Goal: Task Accomplishment & Management: Complete application form

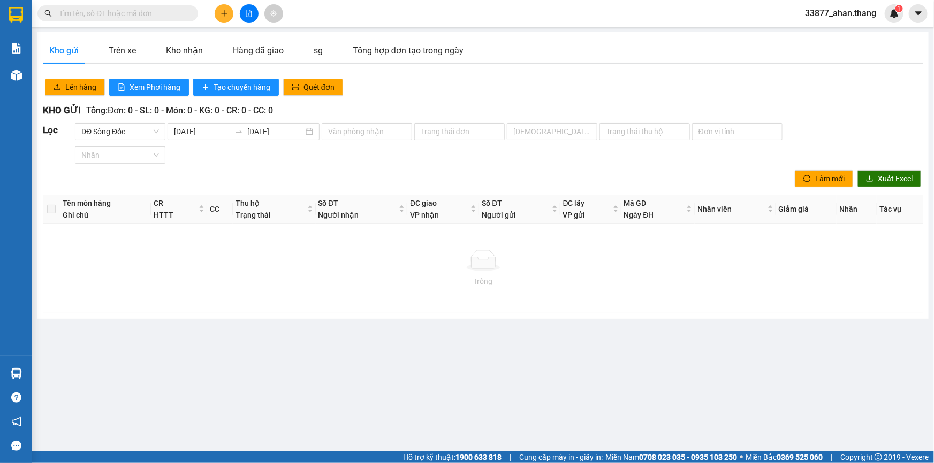
click at [222, 15] on icon "plus" at bounding box center [223, 13] width 7 height 7
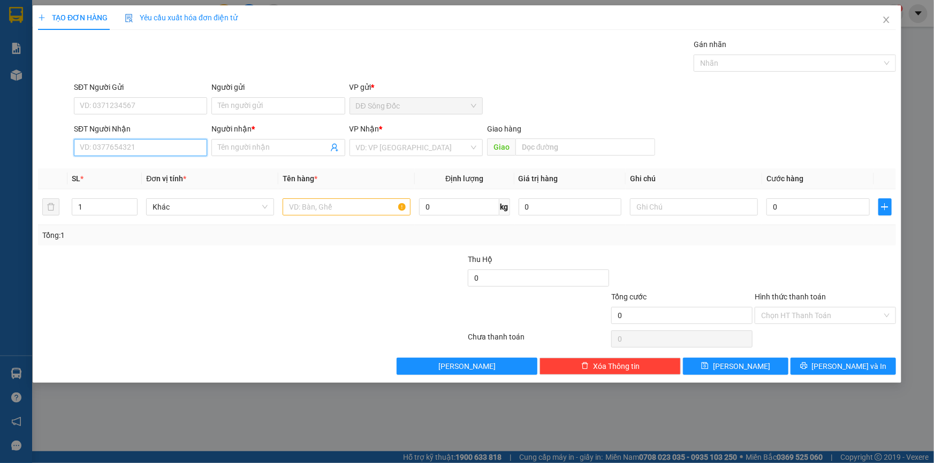
click at [106, 146] on input "SĐT Người Nhận" at bounding box center [140, 147] width 133 height 17
type input "0939289595"
click at [150, 163] on div "0939289595 - LUU" at bounding box center [140, 169] width 120 height 12
type input "LUU"
type input "0939289595"
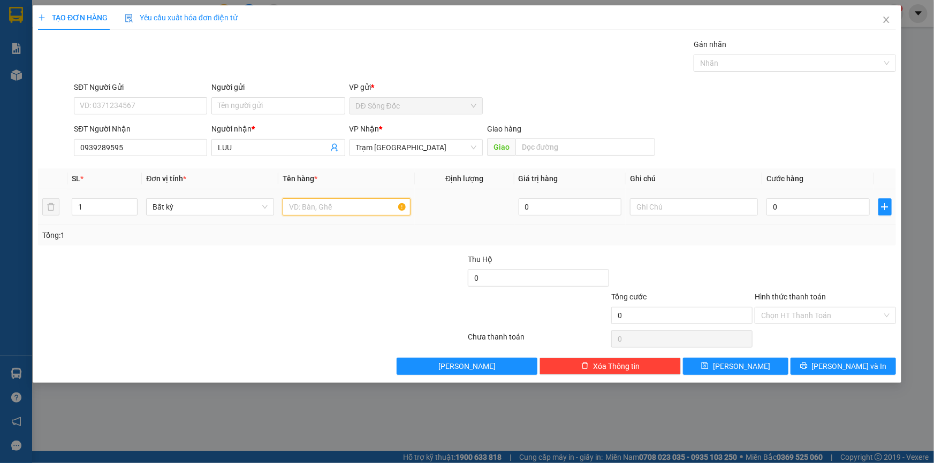
click at [388, 205] on input "text" at bounding box center [347, 207] width 128 height 17
type input "1TH"
click at [795, 204] on input "0" at bounding box center [817, 207] width 103 height 17
type input "1"
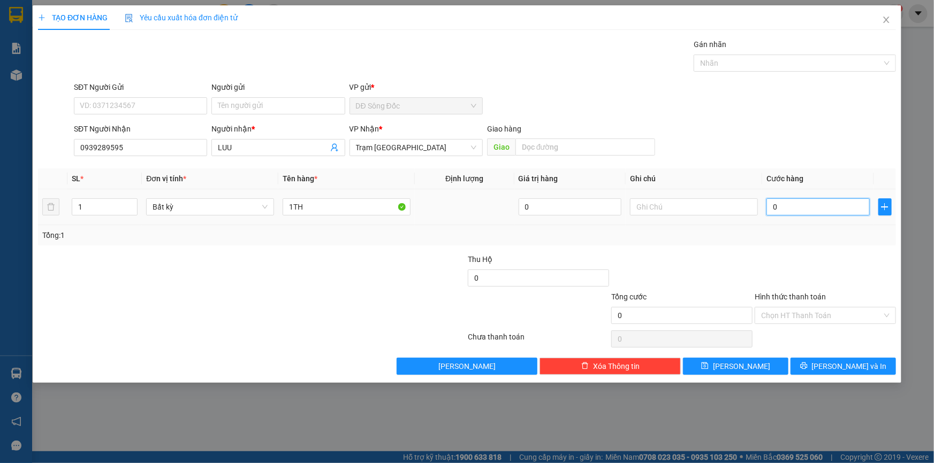
type input "1"
type input "12"
type input "120"
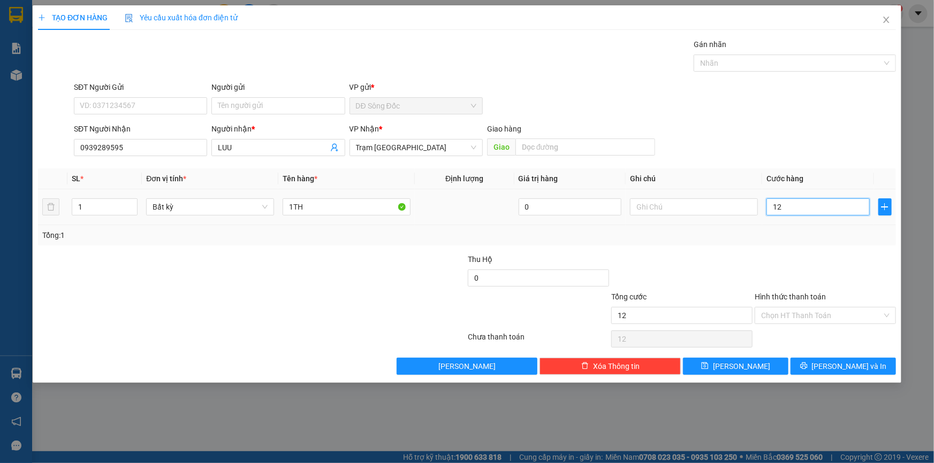
type input "120"
type input "120.000"
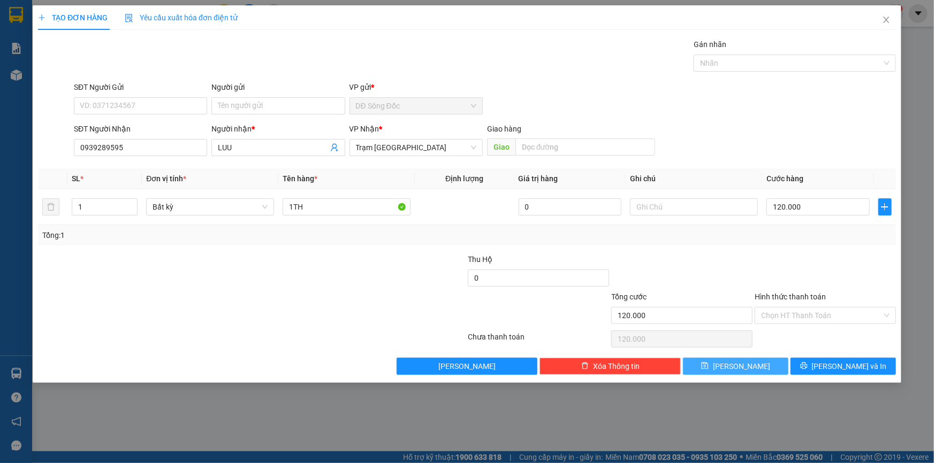
click at [769, 363] on button "[PERSON_NAME]" at bounding box center [735, 366] width 105 height 17
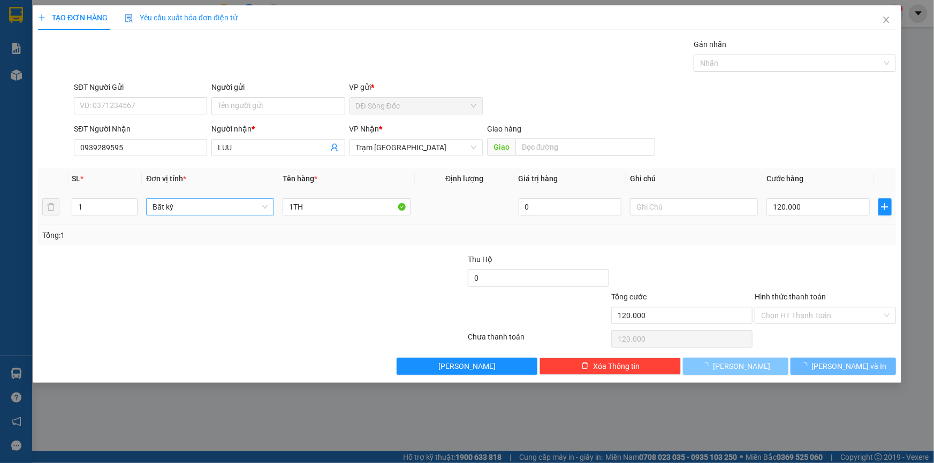
type input "0"
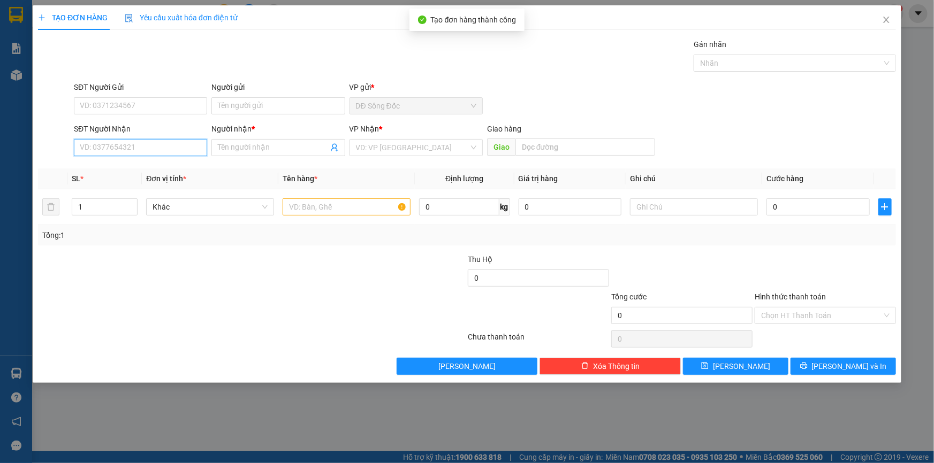
click at [127, 152] on input "SĐT Người Nhận" at bounding box center [140, 147] width 133 height 17
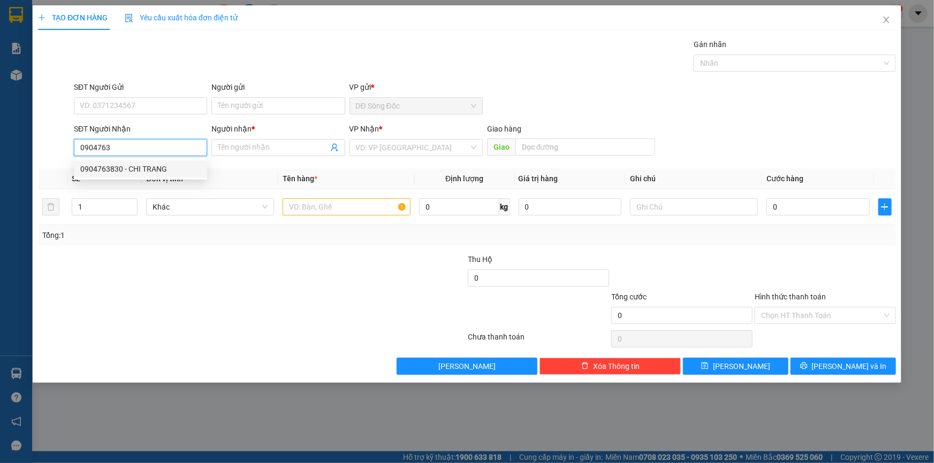
click at [139, 165] on div "0904763830 - CHI TRANG" at bounding box center [140, 169] width 120 height 12
type input "0904763830"
type input "CHI TRANG"
type input "TAN THOI HIEP"
type input "0904763830"
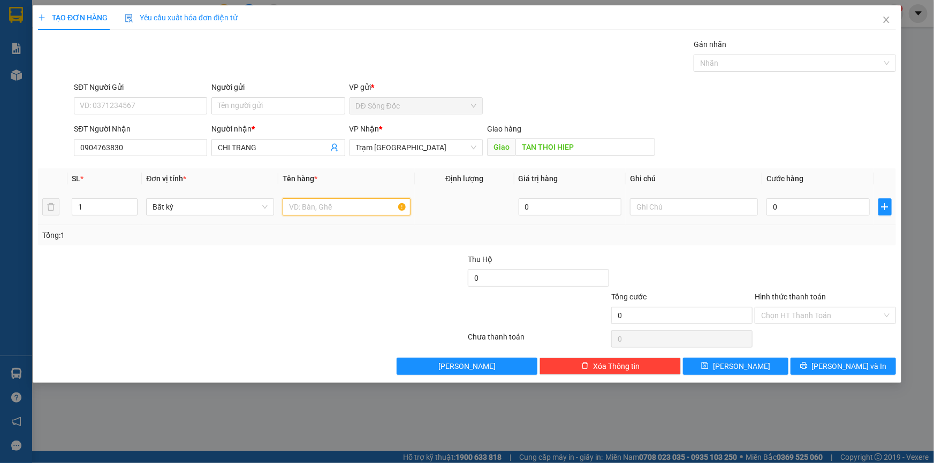
click at [357, 203] on input "text" at bounding box center [347, 207] width 128 height 17
type input "1 BAO"
click at [842, 205] on input "0" at bounding box center [817, 207] width 103 height 17
type input "1"
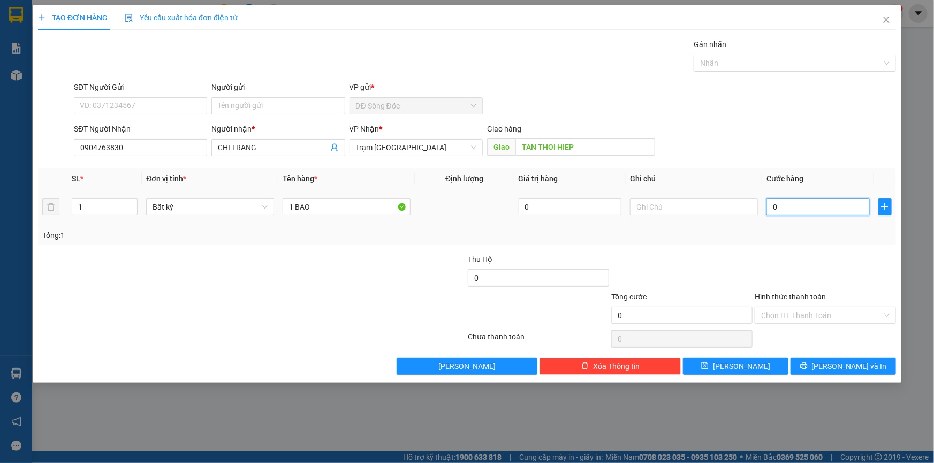
type input "1"
type input "0"
type input "08"
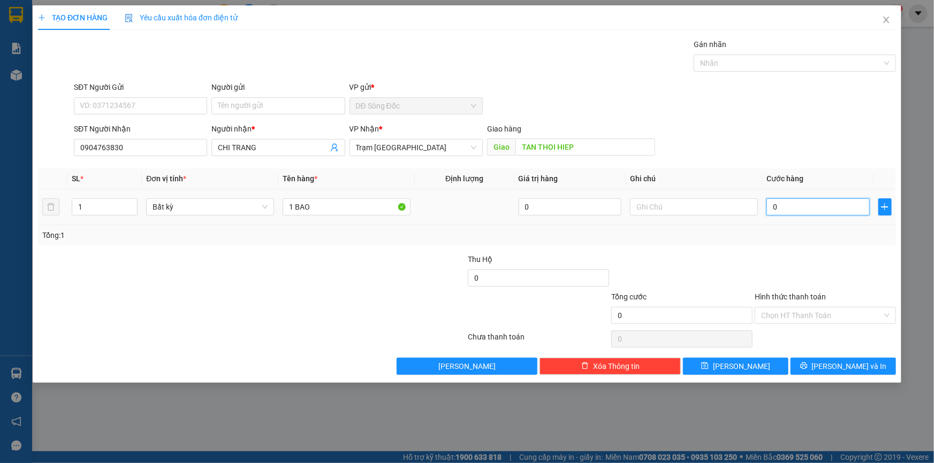
type input "8"
type input "080"
type input "80"
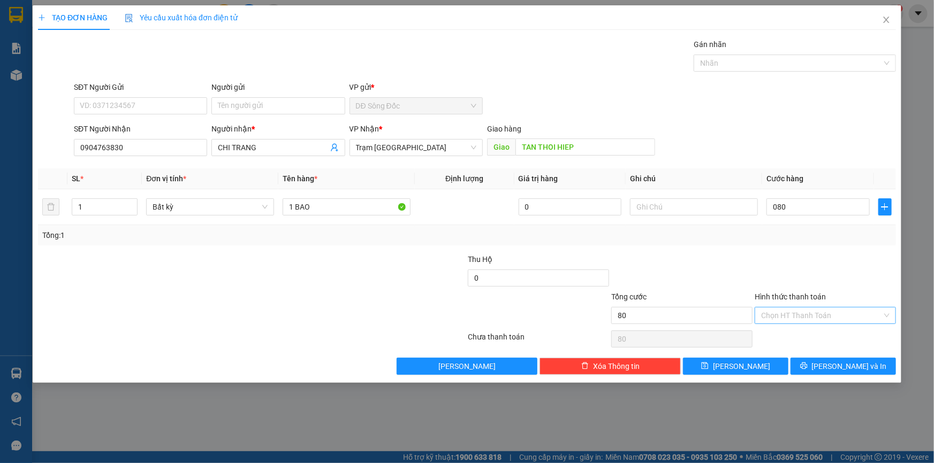
type input "80.000"
click at [800, 315] on input "Hình thức thanh toán" at bounding box center [821, 316] width 121 height 16
click at [791, 337] on div "Tại văn phòng" at bounding box center [825, 337] width 128 height 12
type input "0"
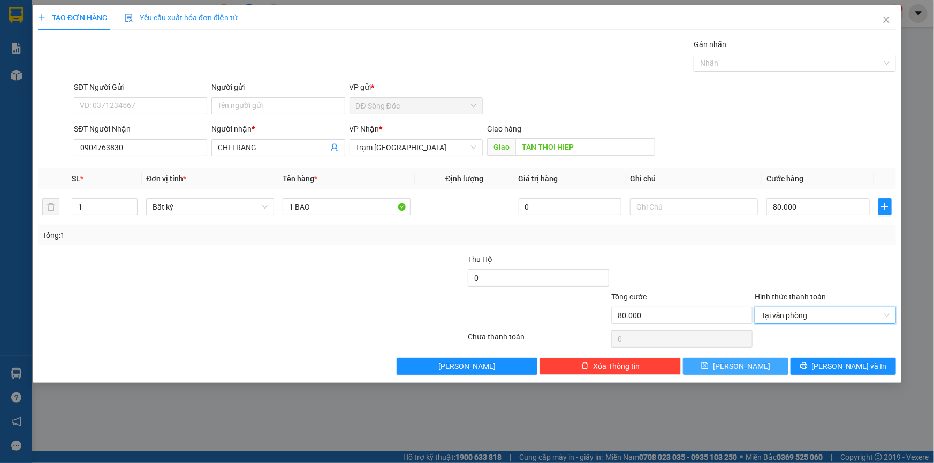
click at [751, 370] on button "[PERSON_NAME]" at bounding box center [735, 366] width 105 height 17
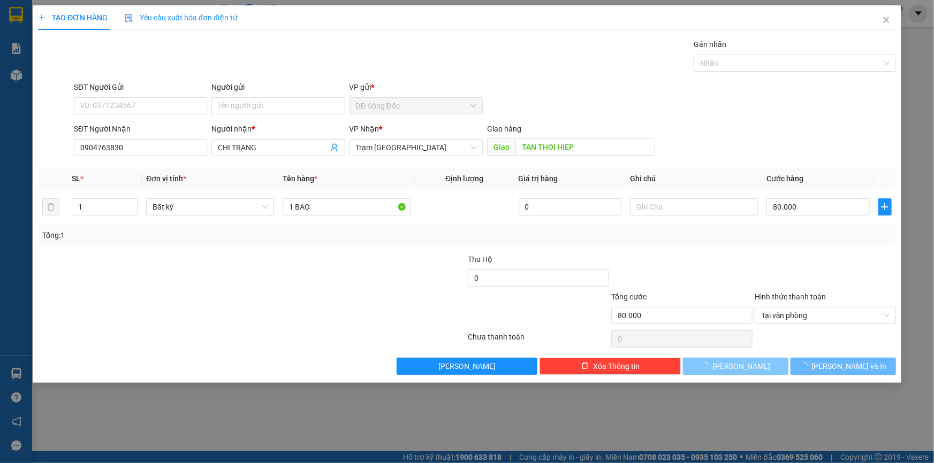
type input "0"
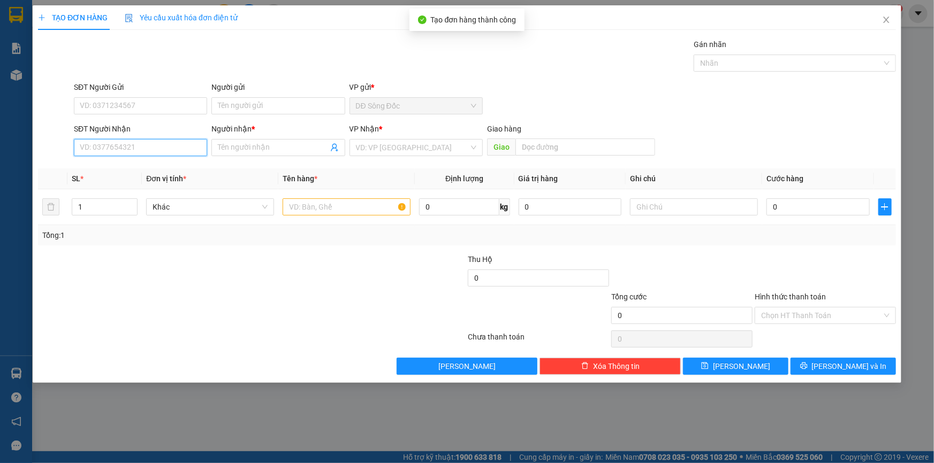
click at [166, 144] on input "SĐT Người Nhận" at bounding box center [140, 147] width 133 height 17
click at [123, 168] on div "0888245214 - NGOC" at bounding box center [140, 169] width 120 height 12
type input "0888245214"
type input "NGOC"
type input "NGA [GEOGRAPHIC_DATA]"
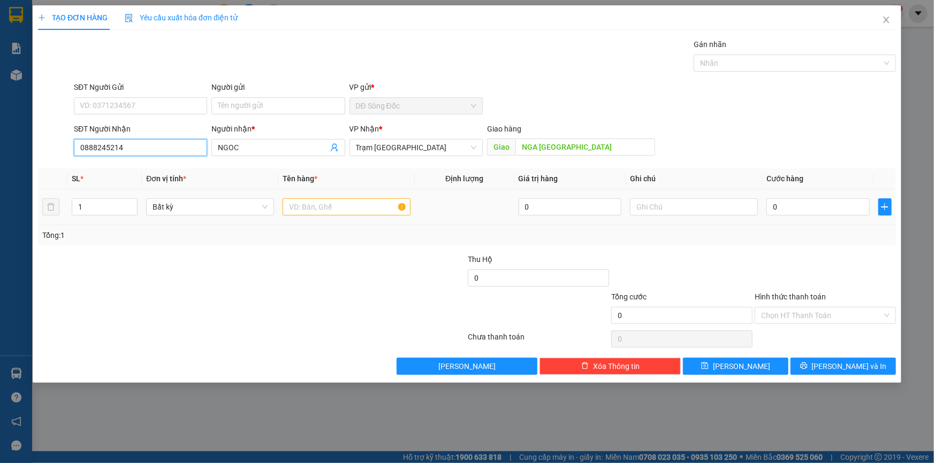
type input "0888245214"
click at [367, 203] on input "text" at bounding box center [347, 207] width 128 height 17
type input "1TH"
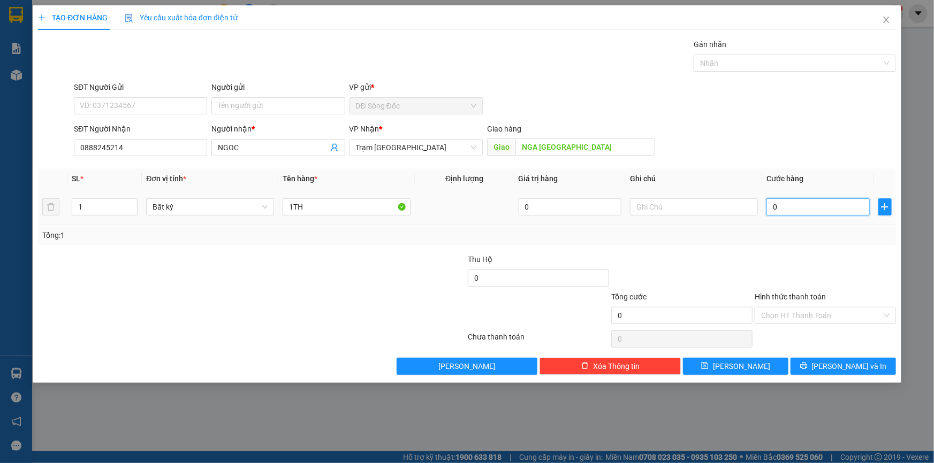
click at [820, 203] on input "0" at bounding box center [817, 207] width 103 height 17
type input "6"
type input "60"
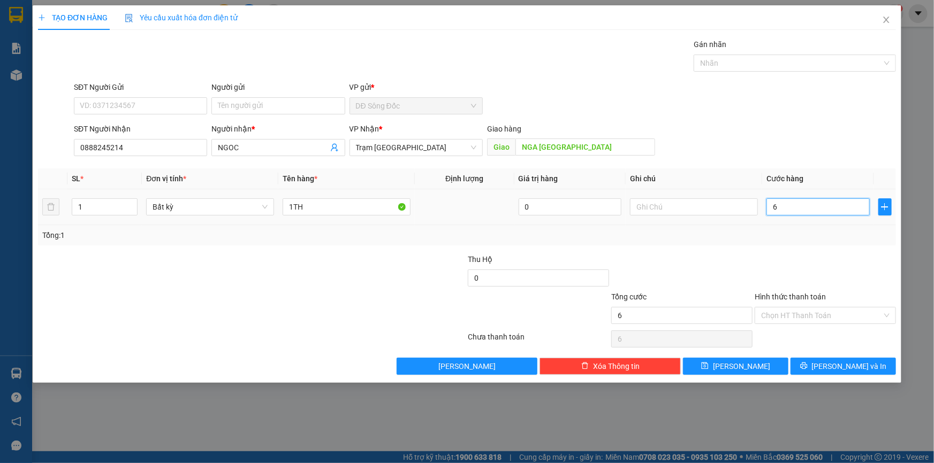
type input "60"
type input "60.000"
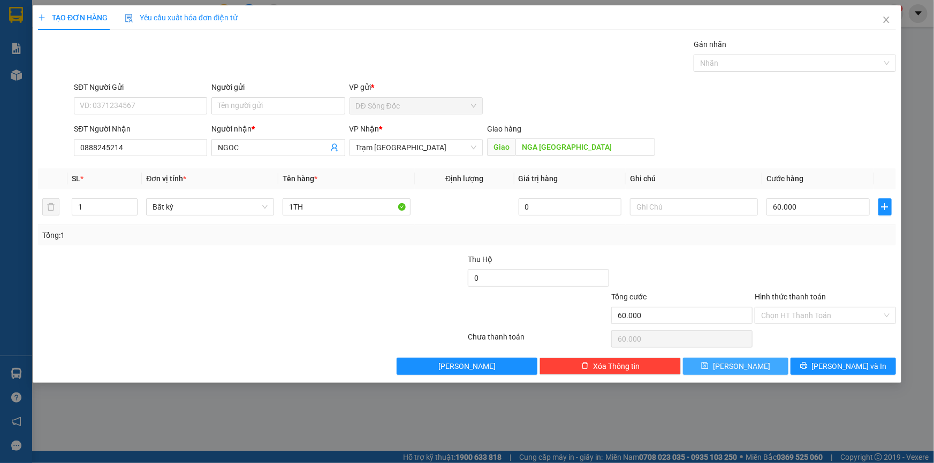
click at [767, 365] on button "[PERSON_NAME]" at bounding box center [735, 366] width 105 height 17
type input "0"
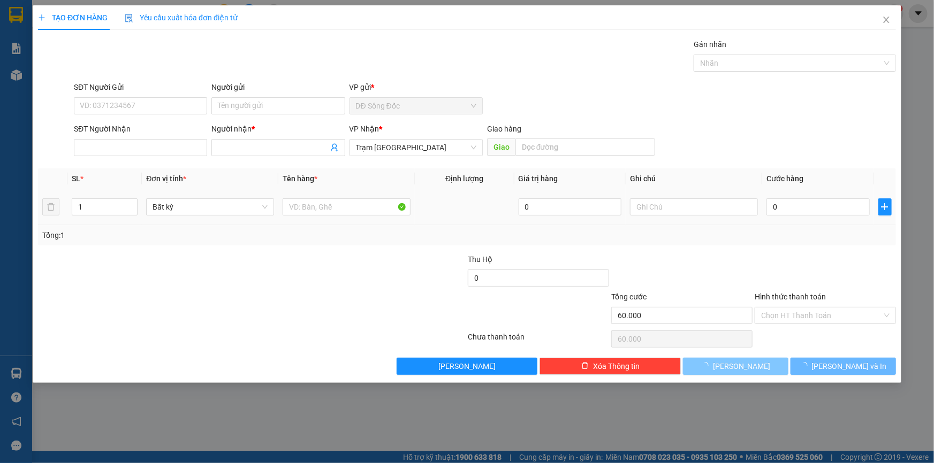
type input "0"
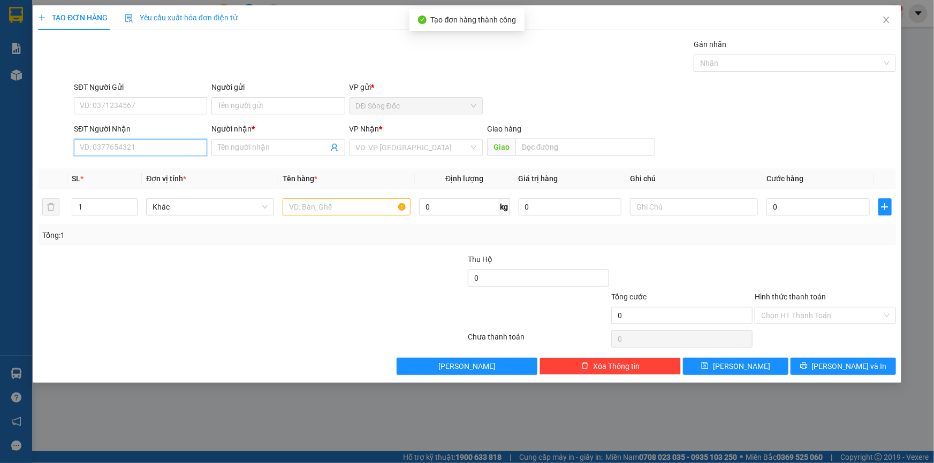
click at [154, 144] on input "SĐT Người Nhận" at bounding box center [140, 147] width 133 height 17
type input "0828706435"
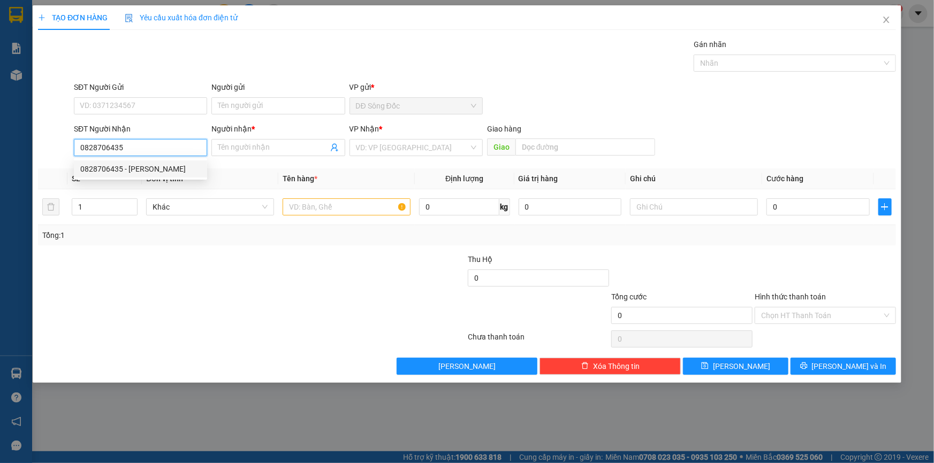
click at [149, 171] on div "0828706435 - [PERSON_NAME]" at bounding box center [140, 169] width 120 height 12
type input "[PERSON_NAME]"
type input "THU DUC"
type input "0828706435"
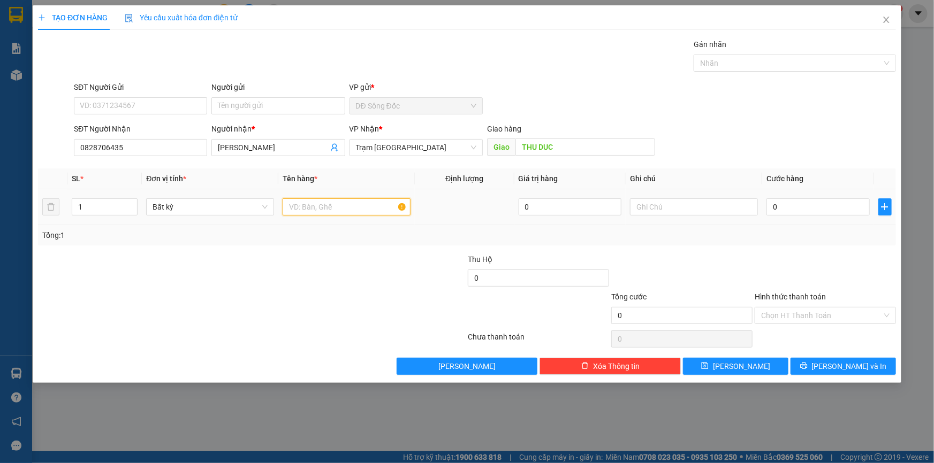
click at [350, 210] on input "text" at bounding box center [347, 207] width 128 height 17
type input "1TH"
click at [808, 205] on input "0" at bounding box center [817, 207] width 103 height 17
type input "5"
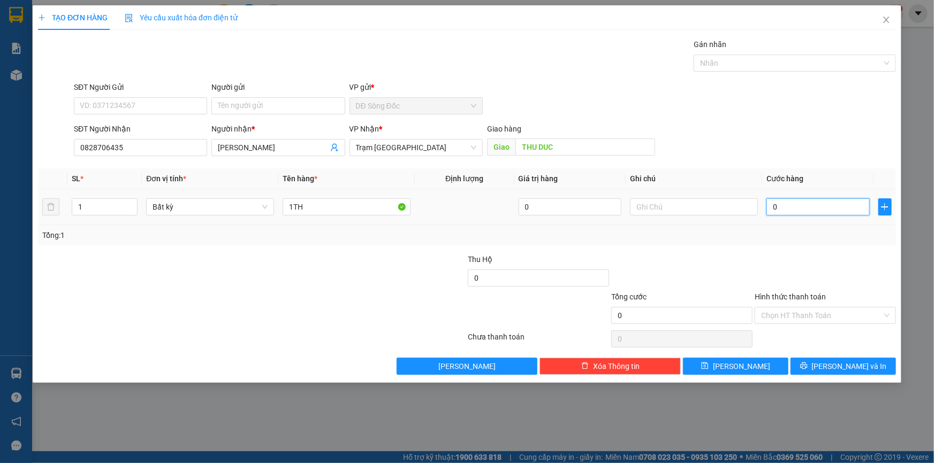
type input "5"
type input "50"
type input "50.000"
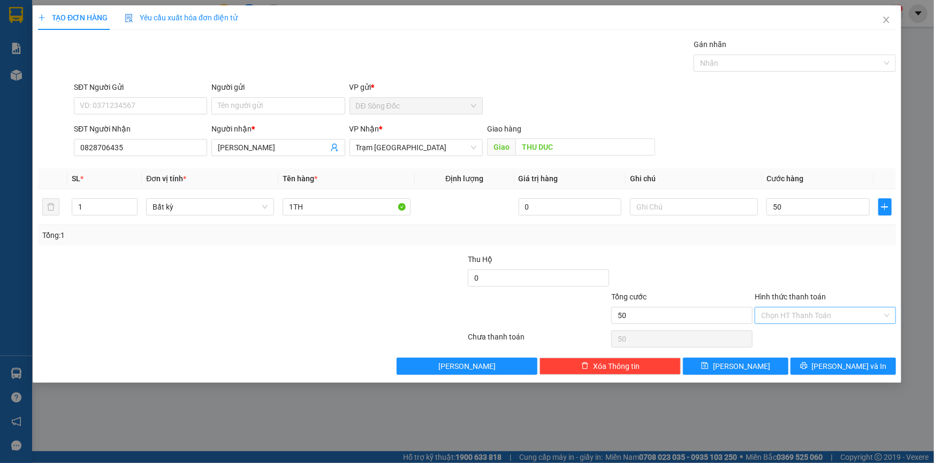
type input "50.000"
click at [792, 315] on input "Hình thức thanh toán" at bounding box center [821, 316] width 121 height 16
click at [789, 332] on div "Tại văn phòng" at bounding box center [825, 337] width 128 height 12
type input "0"
drag, startPoint x: 744, startPoint y: 366, endPoint x: 585, endPoint y: 321, distance: 164.8
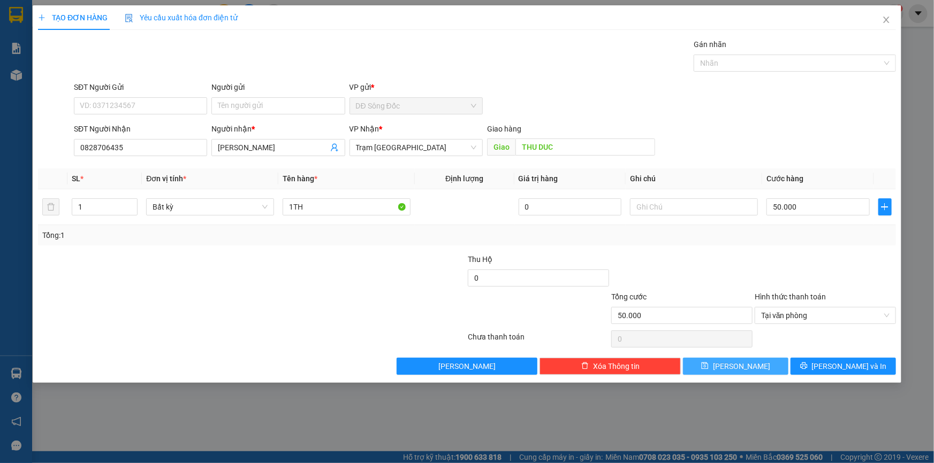
click at [743, 366] on span "[PERSON_NAME]" at bounding box center [741, 367] width 57 height 12
type input "0"
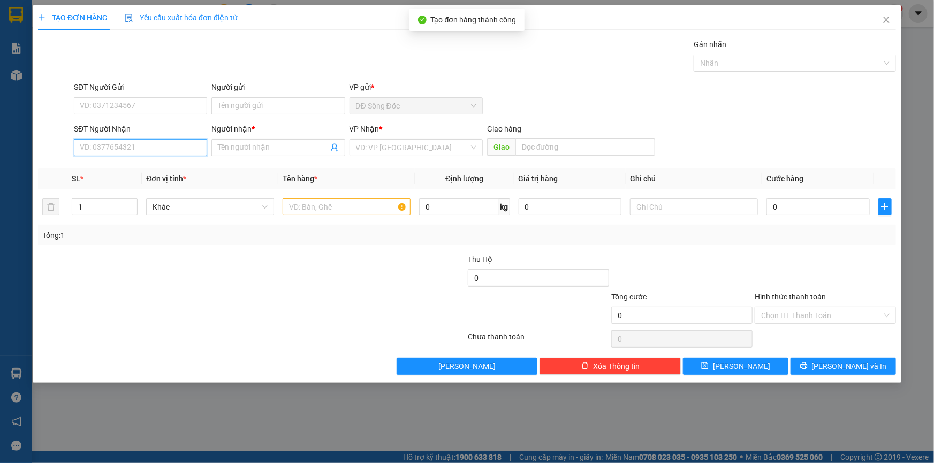
click at [144, 152] on input "SĐT Người Nhận" at bounding box center [140, 147] width 133 height 17
click at [137, 166] on div "0833442279 - ÚT" at bounding box center [140, 169] width 120 height 12
type input "0833442279"
type input "ÚT"
type input "0833442279"
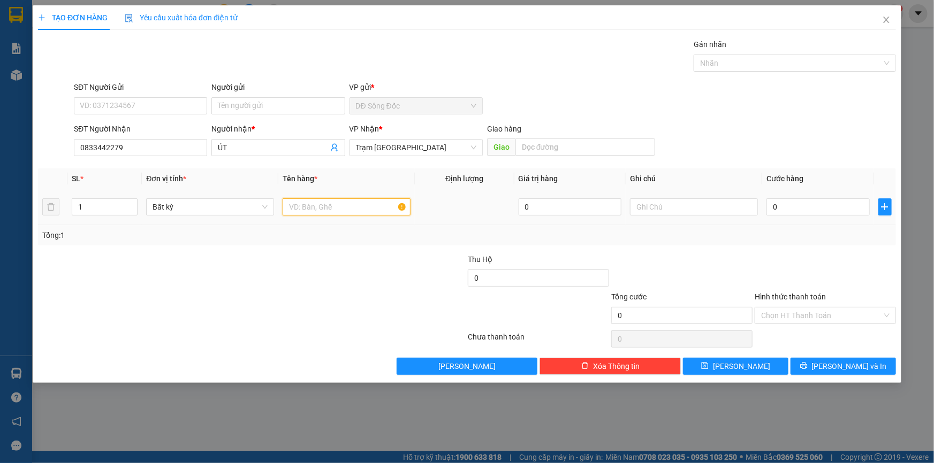
click at [323, 204] on input "text" at bounding box center [347, 207] width 128 height 17
type input "1TH"
click at [794, 205] on input "0" at bounding box center [817, 207] width 103 height 17
type input "5"
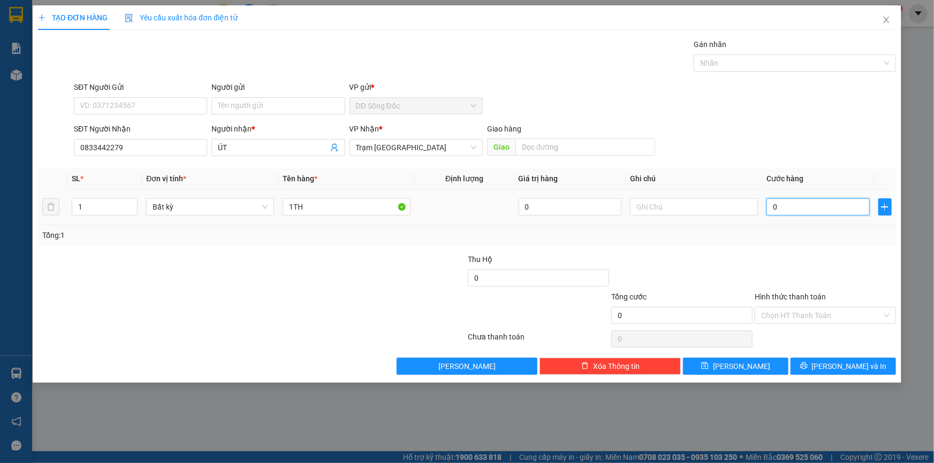
type input "5"
type input "50"
type input "50.000"
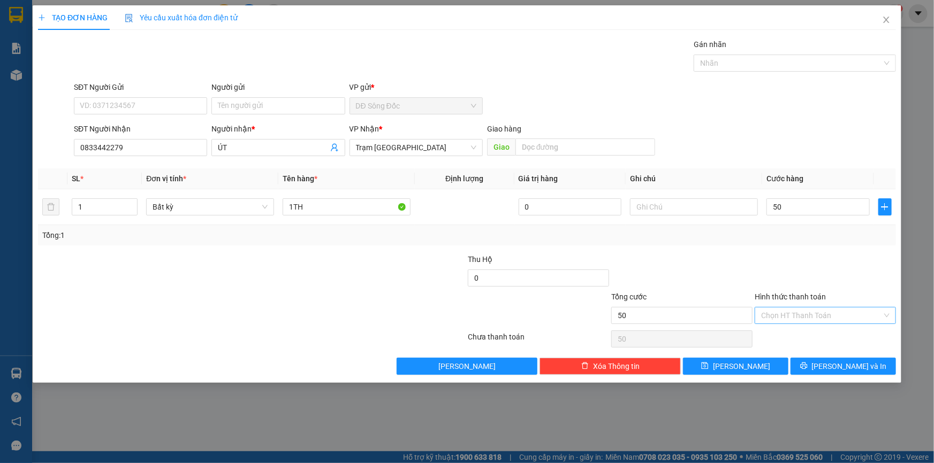
type input "50.000"
click at [799, 316] on input "Hình thức thanh toán" at bounding box center [821, 316] width 121 height 16
click at [799, 340] on div "Tại văn phòng" at bounding box center [825, 337] width 128 height 12
type input "0"
drag, startPoint x: 750, startPoint y: 364, endPoint x: 633, endPoint y: 325, distance: 123.4
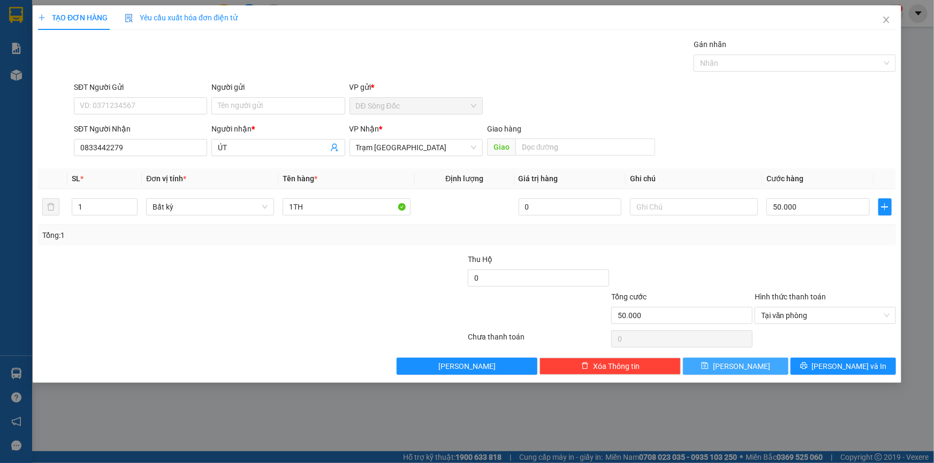
click at [749, 364] on button "[PERSON_NAME]" at bounding box center [735, 366] width 105 height 17
type input "0"
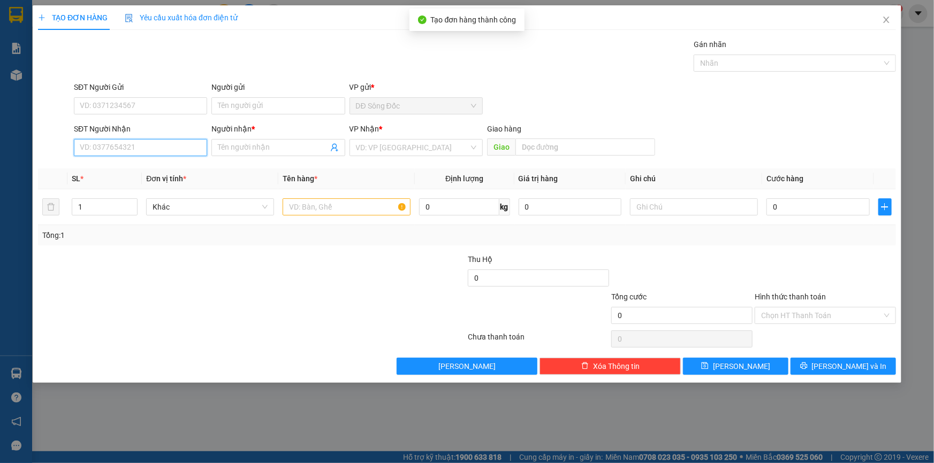
click at [159, 144] on input "SĐT Người Nhận" at bounding box center [140, 147] width 133 height 17
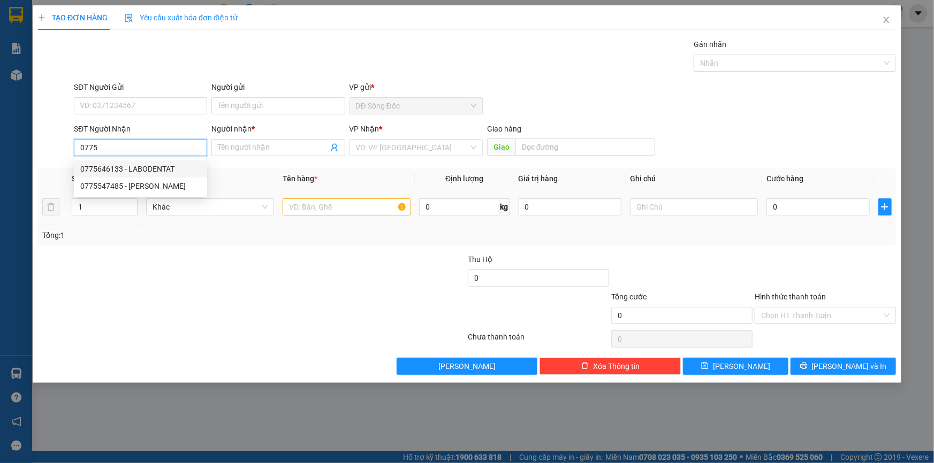
drag, startPoint x: 123, startPoint y: 163, endPoint x: 157, endPoint y: 195, distance: 47.0
click at [123, 164] on div "0775646133 - LABODENTAT" at bounding box center [140, 169] width 120 height 12
type input "0775646133"
type input "LABODENTAT"
type input "0775646133"
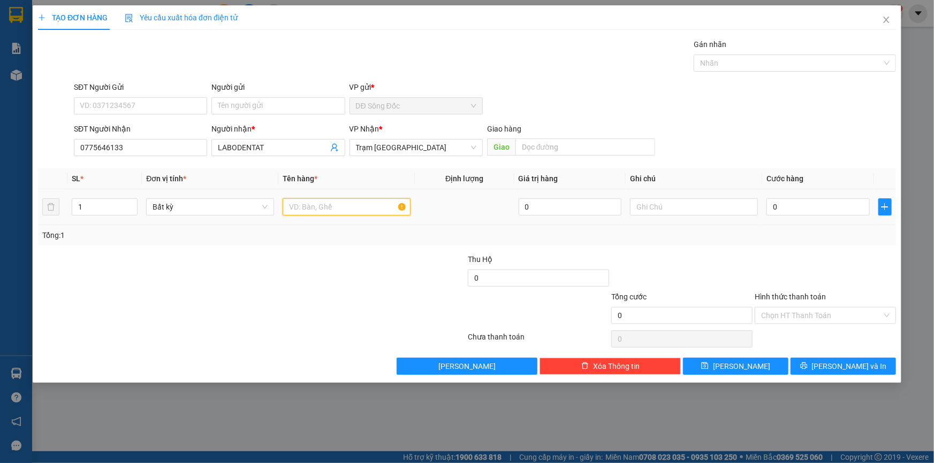
click at [348, 208] on input "text" at bounding box center [347, 207] width 128 height 17
type input "1 HOP"
click at [808, 200] on input "0" at bounding box center [817, 207] width 103 height 17
type input "3"
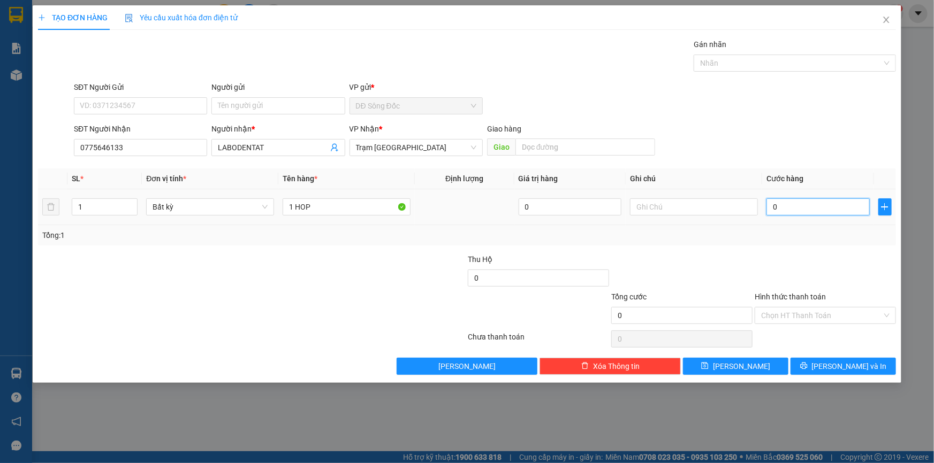
type input "3"
type input "30"
type input "3"
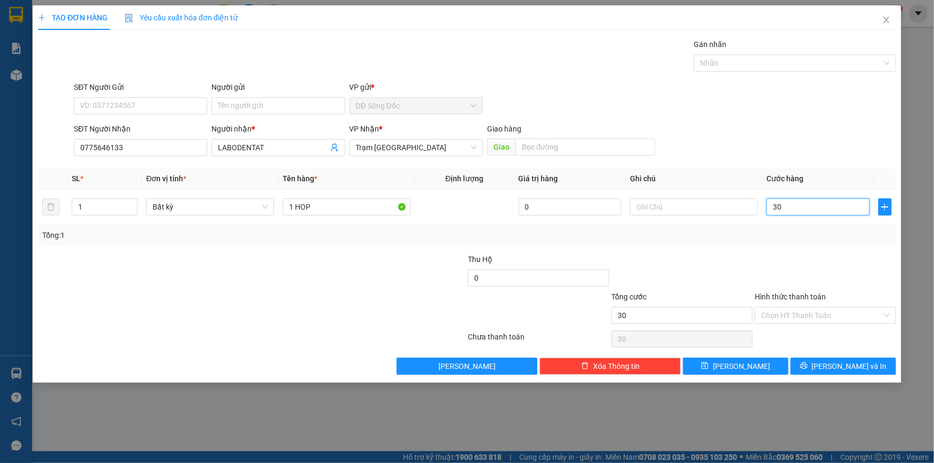
type input "3"
type input "0"
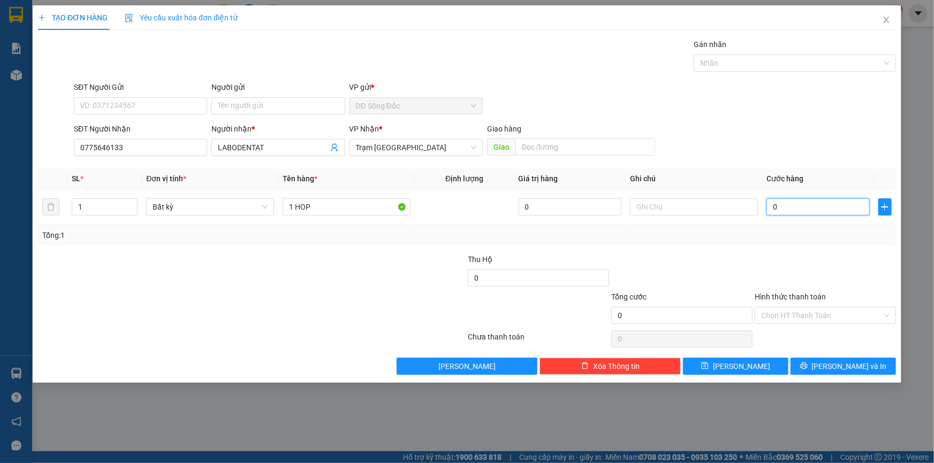
type input "04"
type input "4"
type input "040"
type input "40"
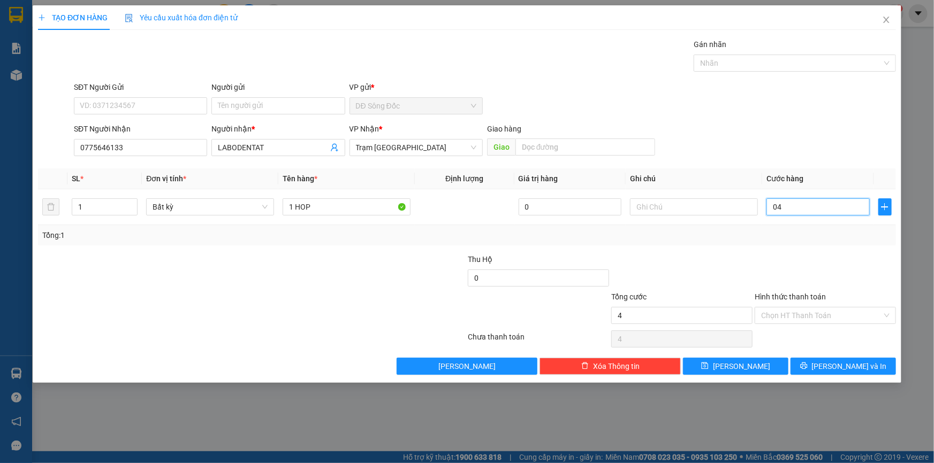
type input "40"
type input "40.000"
click at [775, 372] on button "[PERSON_NAME]" at bounding box center [735, 366] width 105 height 17
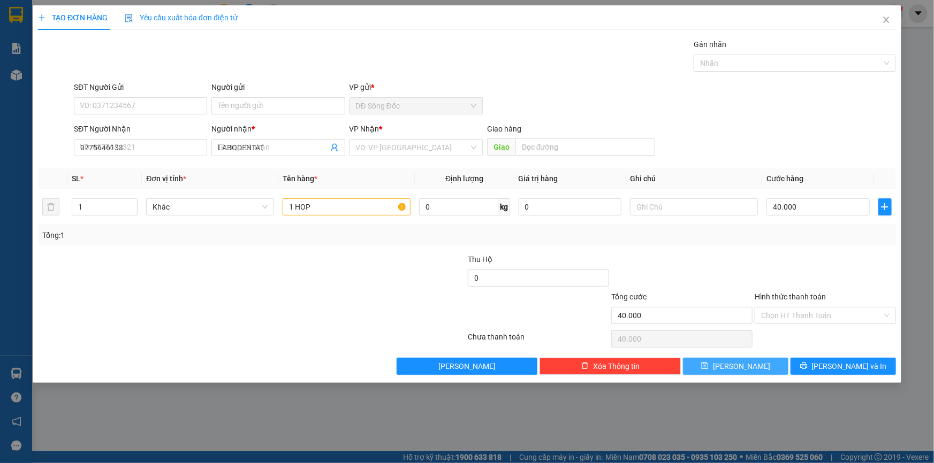
type input "0"
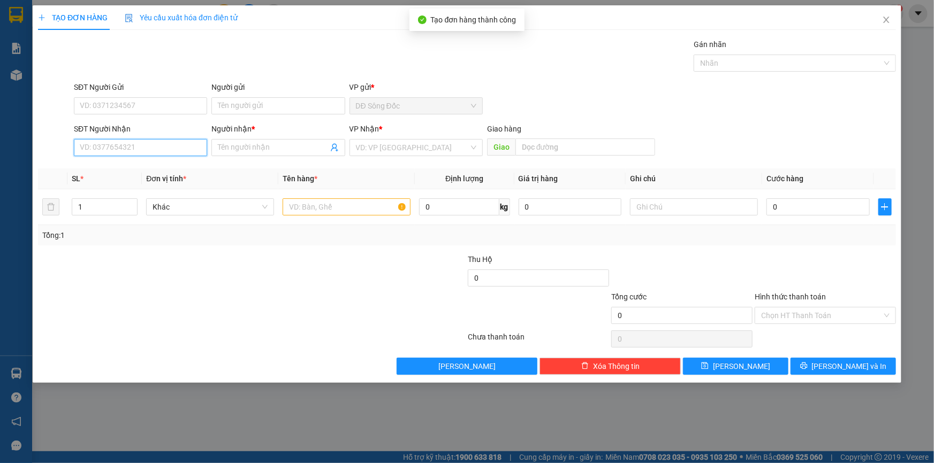
click at [120, 147] on input "SĐT Người Nhận" at bounding box center [140, 147] width 133 height 17
click at [147, 165] on div "0903008135 - K TEN" at bounding box center [140, 169] width 120 height 12
type input "0903008135"
type input "K TEN"
type input "0903008135"
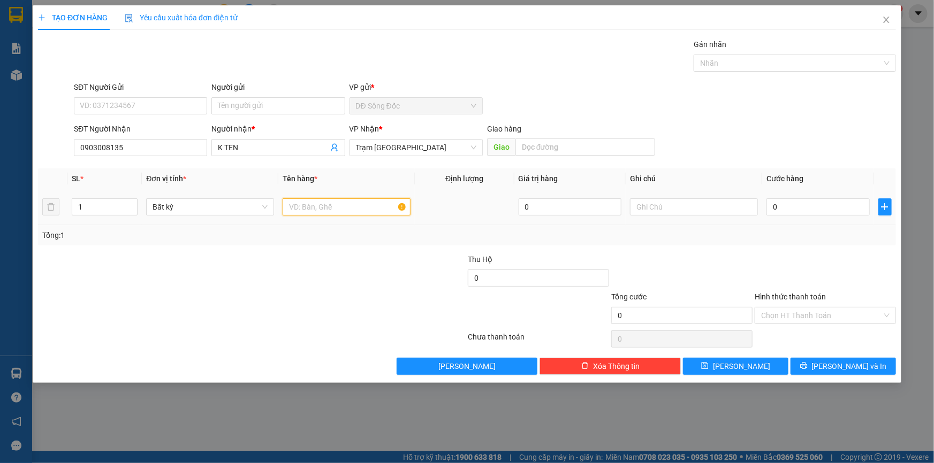
click at [352, 207] on input "text" at bounding box center [347, 207] width 128 height 17
type input "1TH"
click at [809, 207] on input "0" at bounding box center [817, 207] width 103 height 17
type input "5"
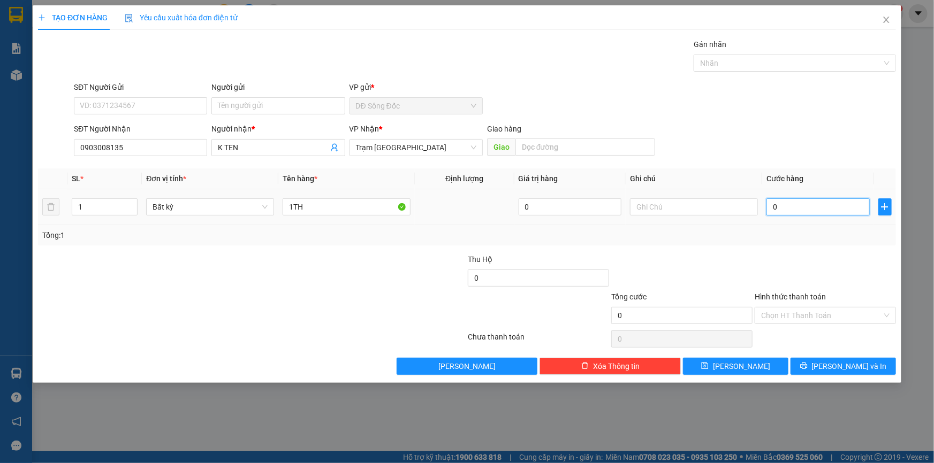
type input "5"
type input "50"
type input "50.000"
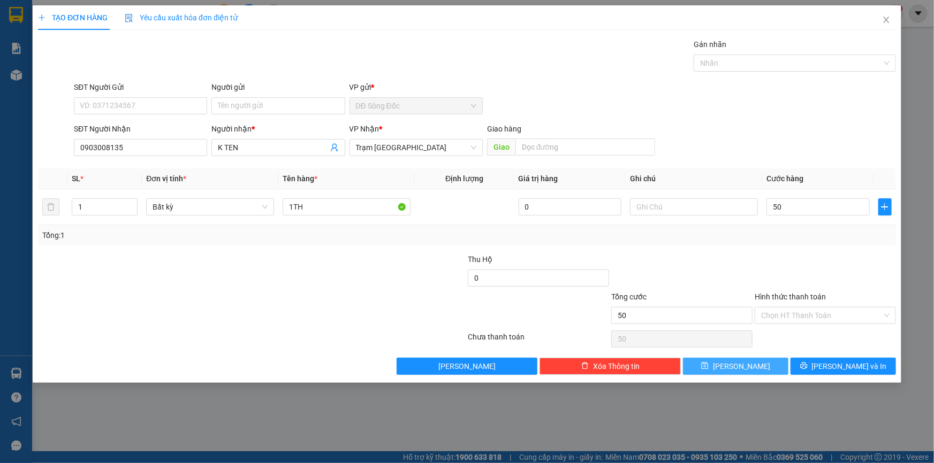
type input "50.000"
click at [764, 364] on button "[PERSON_NAME]" at bounding box center [735, 366] width 105 height 17
type input "0"
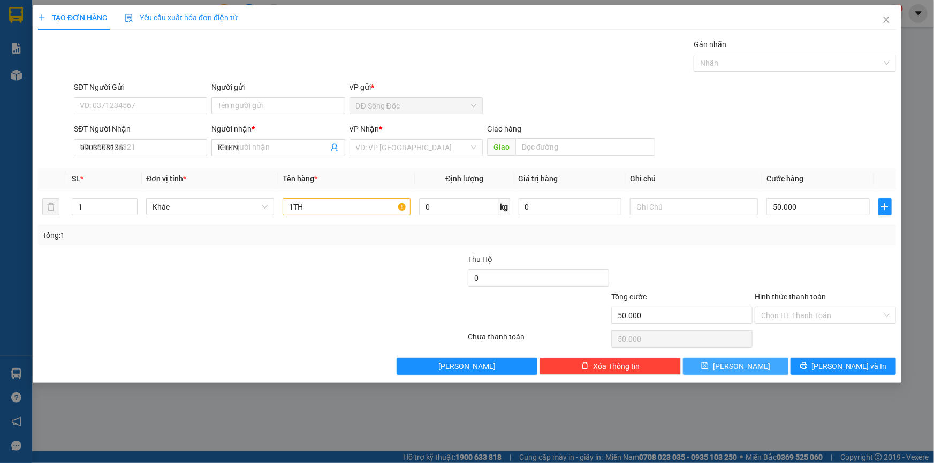
type input "0"
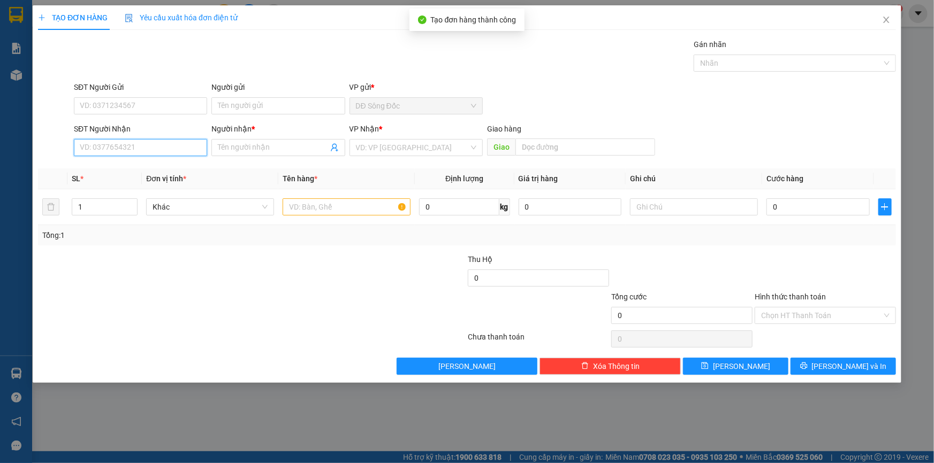
click at [151, 148] on input "SĐT Người Nhận" at bounding box center [140, 147] width 133 height 17
type input "0789197797"
click at [271, 148] on input "Người nhận *" at bounding box center [273, 148] width 110 height 12
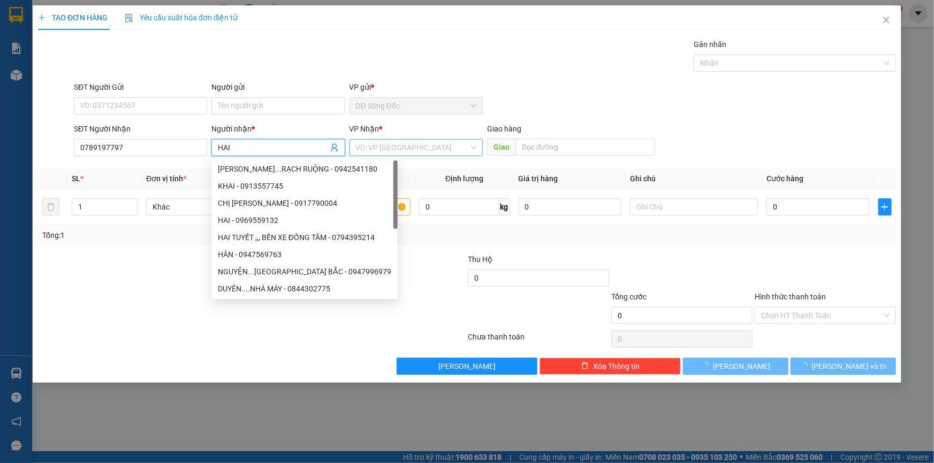
type input "HAI"
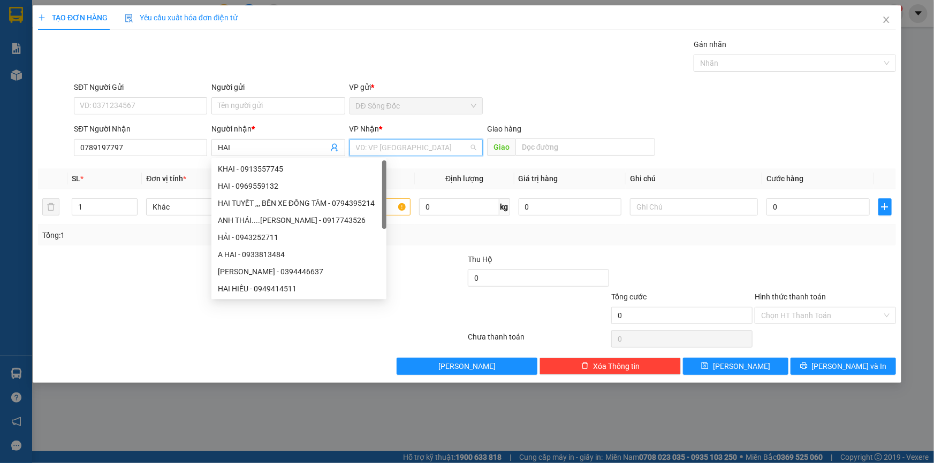
click at [432, 141] on input "search" at bounding box center [412, 148] width 113 height 16
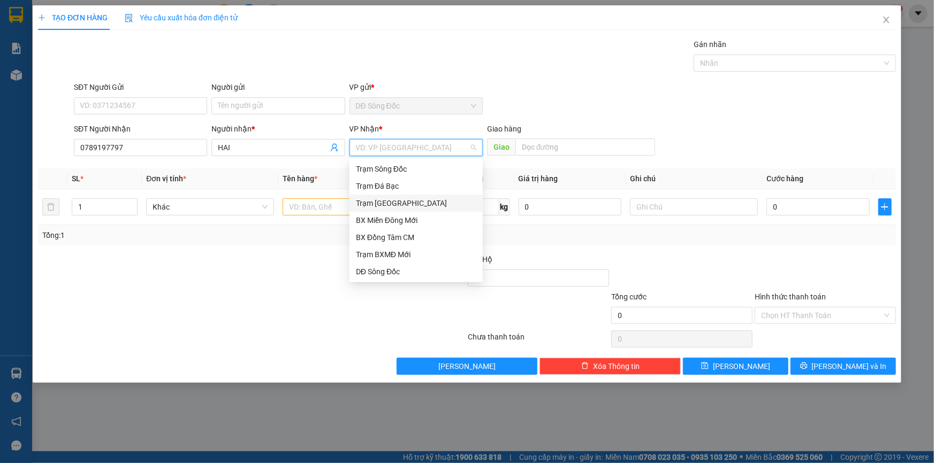
click at [399, 201] on div "Trạm [GEOGRAPHIC_DATA]" at bounding box center [416, 203] width 120 height 12
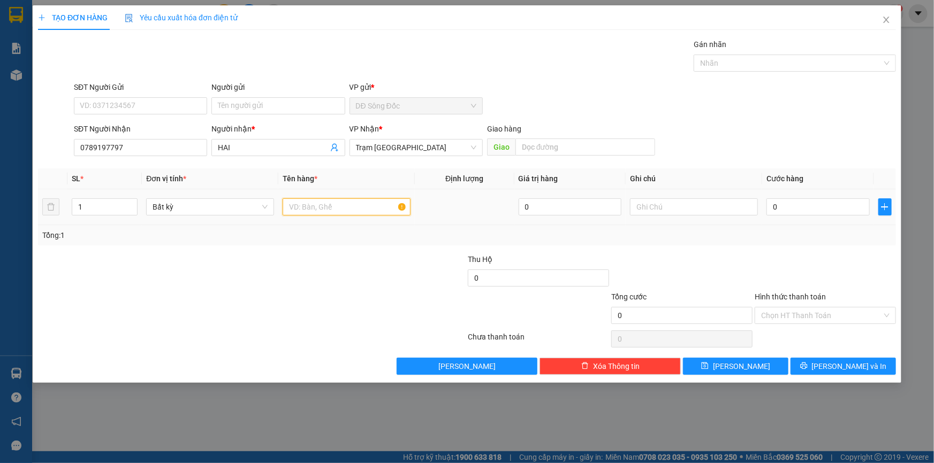
click at [319, 209] on input "text" at bounding box center [347, 207] width 128 height 17
type input "1 CUC DO"
click at [846, 210] on input "0" at bounding box center [817, 207] width 103 height 17
type input "3"
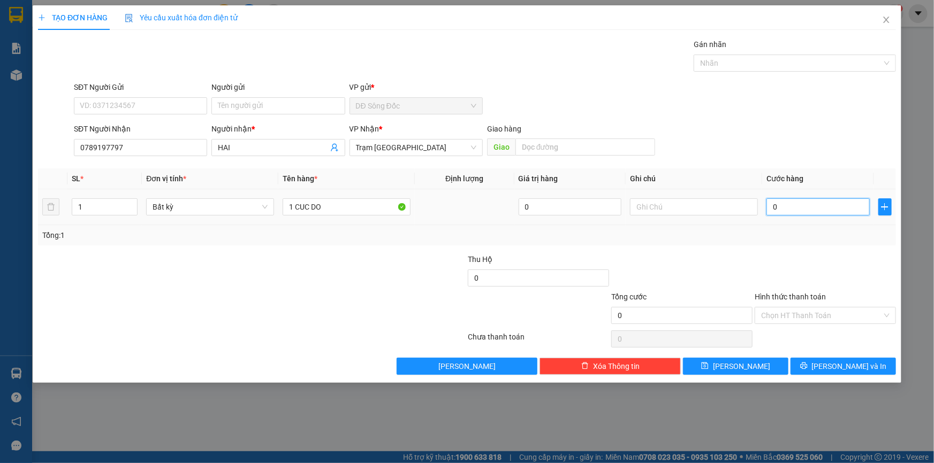
type input "3"
type input "30"
type input "30.000"
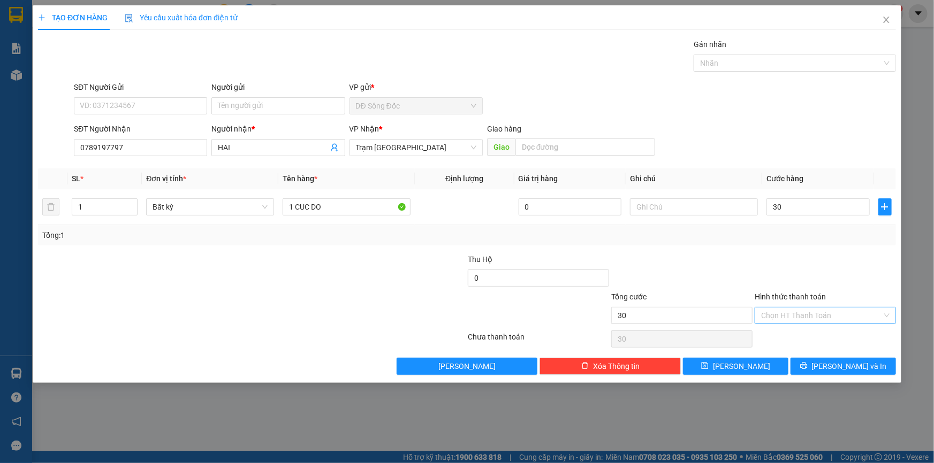
type input "30.000"
click at [800, 313] on input "Hình thức thanh toán" at bounding box center [821, 316] width 121 height 16
click at [797, 333] on div "Tại văn phòng" at bounding box center [825, 337] width 128 height 12
type input "0"
drag, startPoint x: 720, startPoint y: 370, endPoint x: 707, endPoint y: 359, distance: 17.1
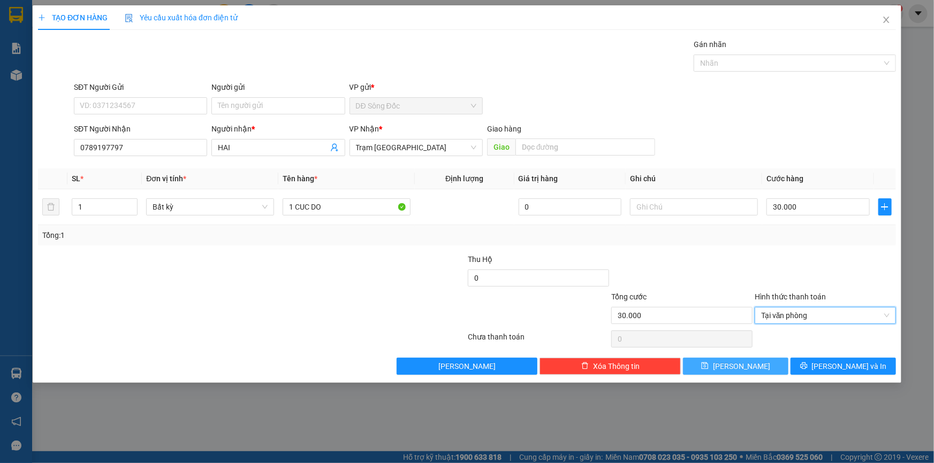
click at [719, 370] on button "[PERSON_NAME]" at bounding box center [735, 366] width 105 height 17
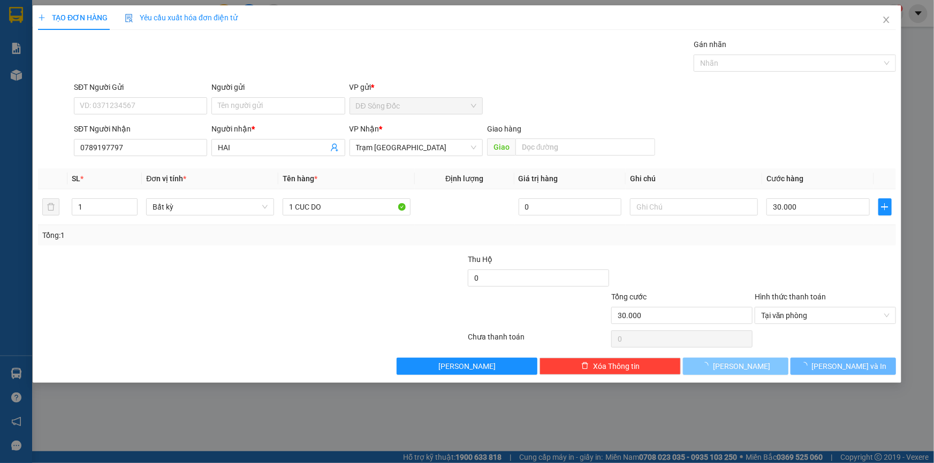
type input "0"
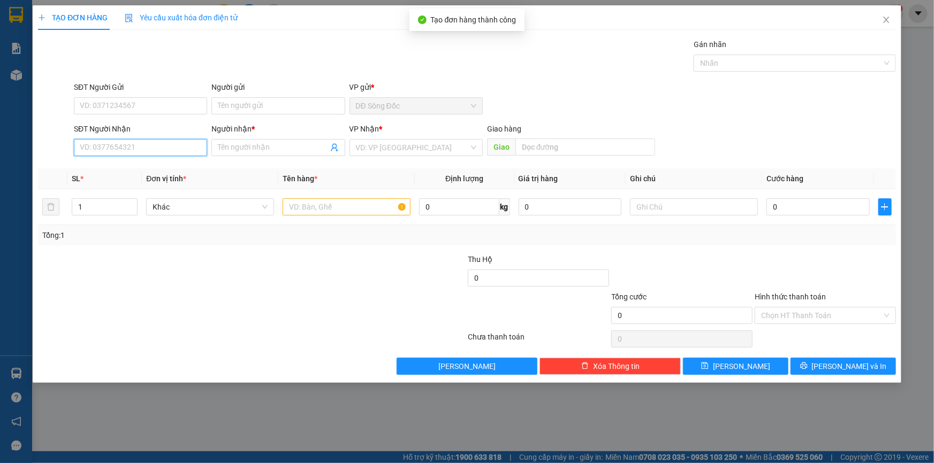
click at [158, 151] on input "SĐT Người Nhận" at bounding box center [140, 147] width 133 height 17
click at [125, 165] on div "0909755864 - CHU LAC" at bounding box center [140, 169] width 120 height 12
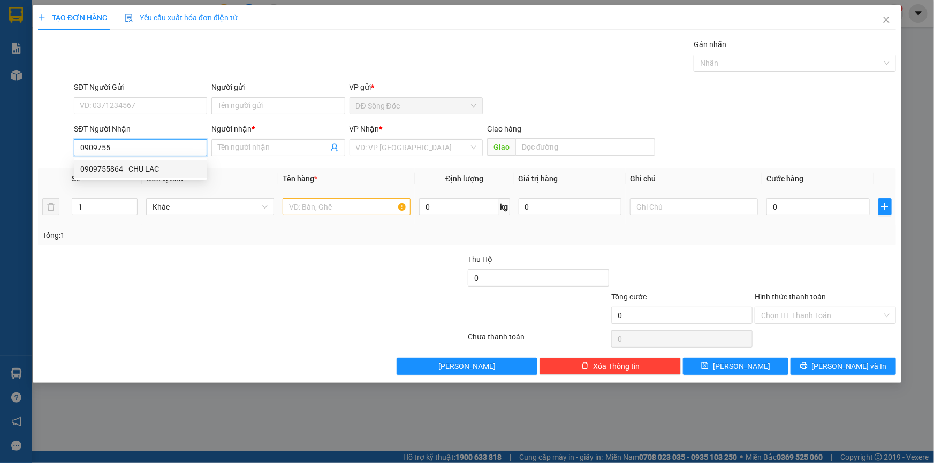
type input "0909755864"
type input "CHU LAC"
type input "0909755864"
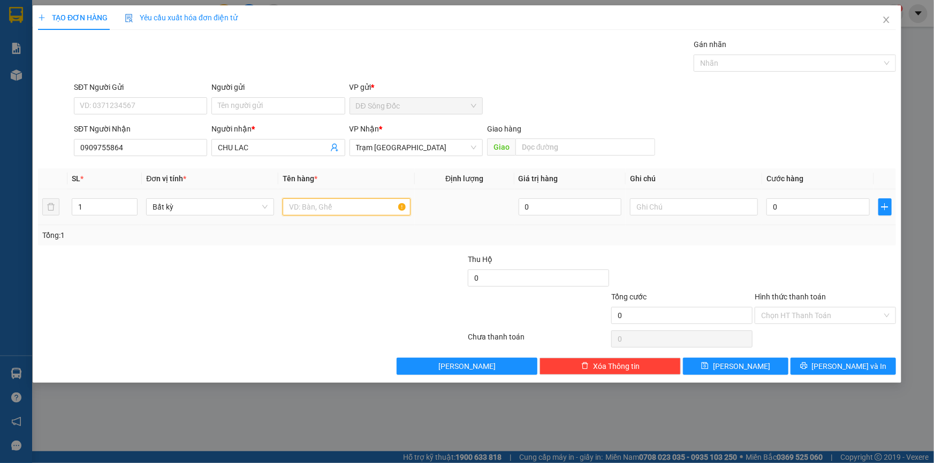
click at [310, 204] on input "text" at bounding box center [347, 207] width 128 height 17
type input "1 BAO"
click at [796, 207] on input "0" at bounding box center [817, 207] width 103 height 17
type input "4"
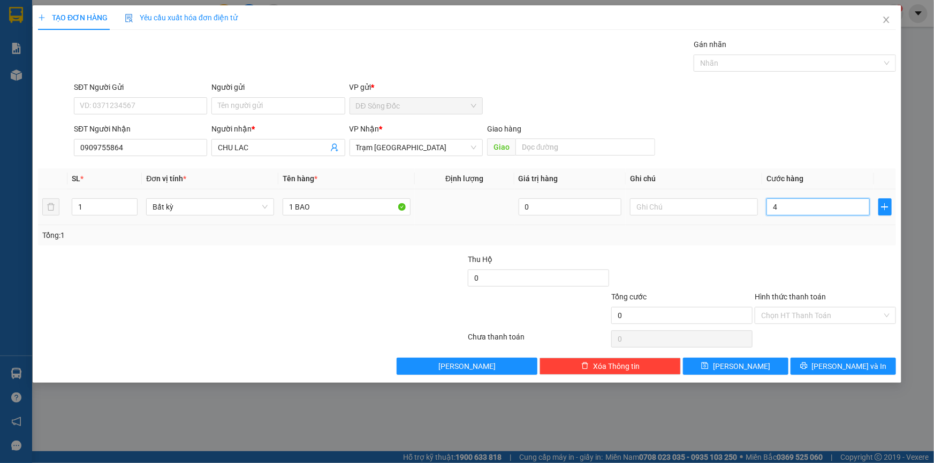
type input "4"
type input "40"
type input "40.000"
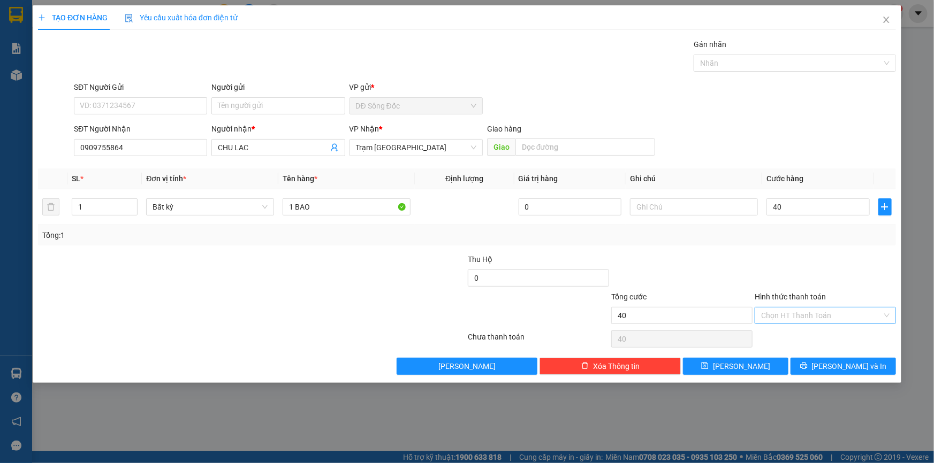
type input "40.000"
click at [793, 316] on input "Hình thức thanh toán" at bounding box center [821, 316] width 121 height 16
drag, startPoint x: 787, startPoint y: 335, endPoint x: 763, endPoint y: 347, distance: 26.3
click at [786, 335] on div "Tại văn phòng" at bounding box center [825, 337] width 128 height 12
type input "0"
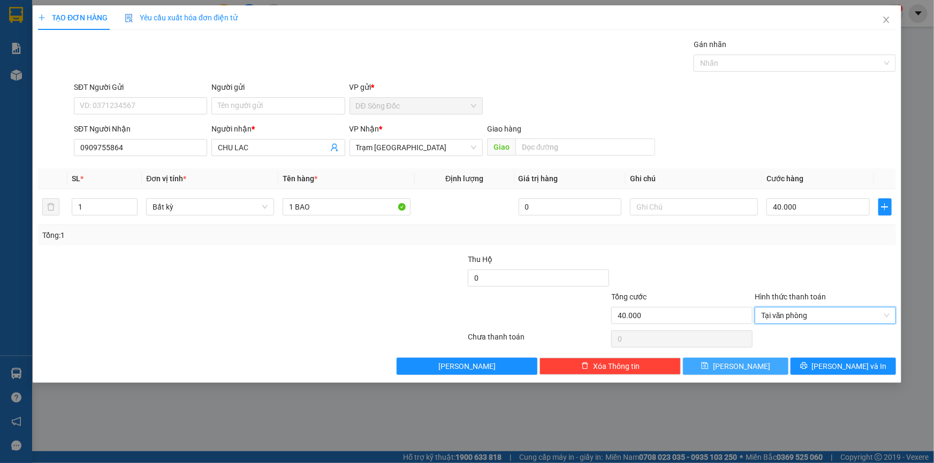
drag, startPoint x: 750, startPoint y: 369, endPoint x: 681, endPoint y: 351, distance: 71.2
click at [745, 368] on button "[PERSON_NAME]" at bounding box center [735, 366] width 105 height 17
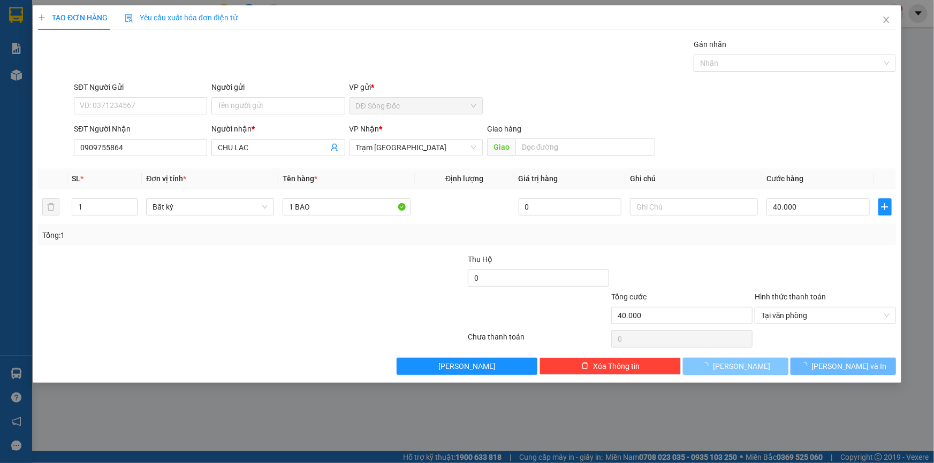
type input "0"
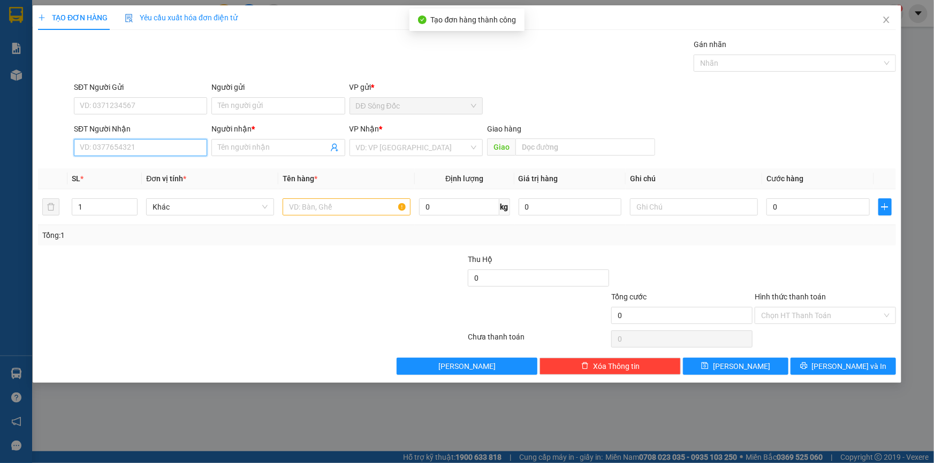
click at [139, 148] on input "SĐT Người Nhận" at bounding box center [140, 147] width 133 height 17
type input "0777190025"
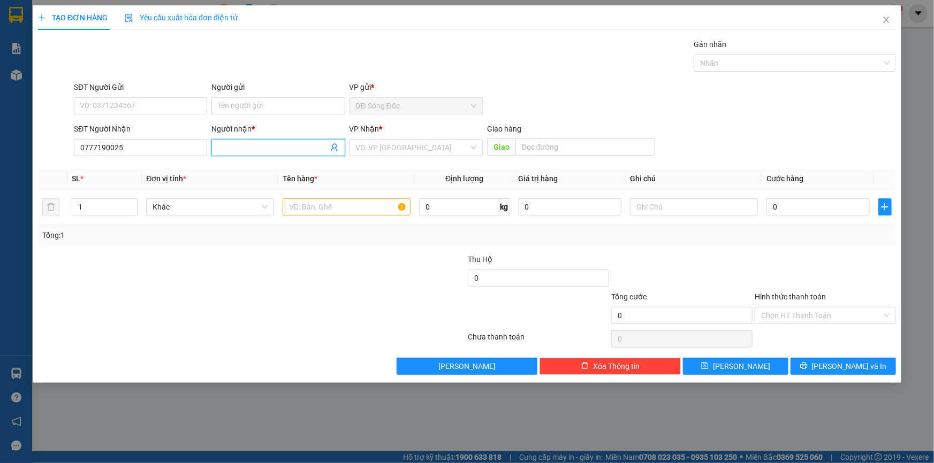
click at [285, 152] on input "Người nhận *" at bounding box center [273, 148] width 110 height 12
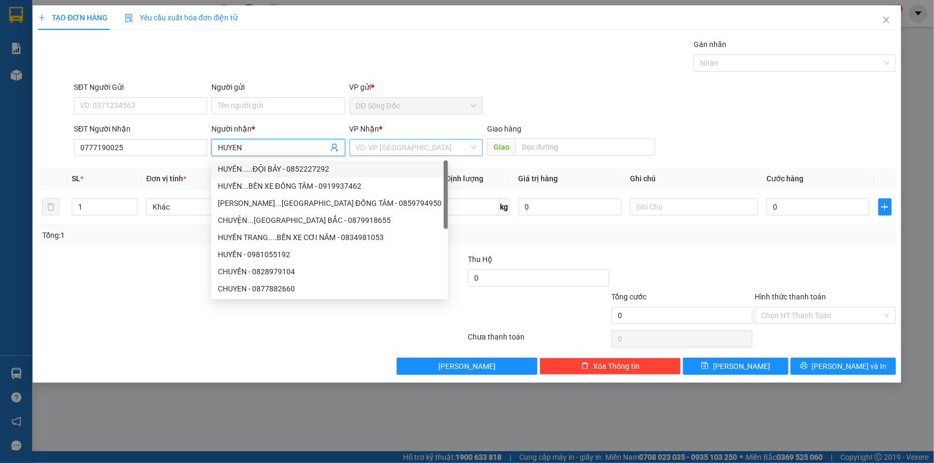
type input "HUYEN"
click at [416, 146] on input "search" at bounding box center [412, 148] width 113 height 16
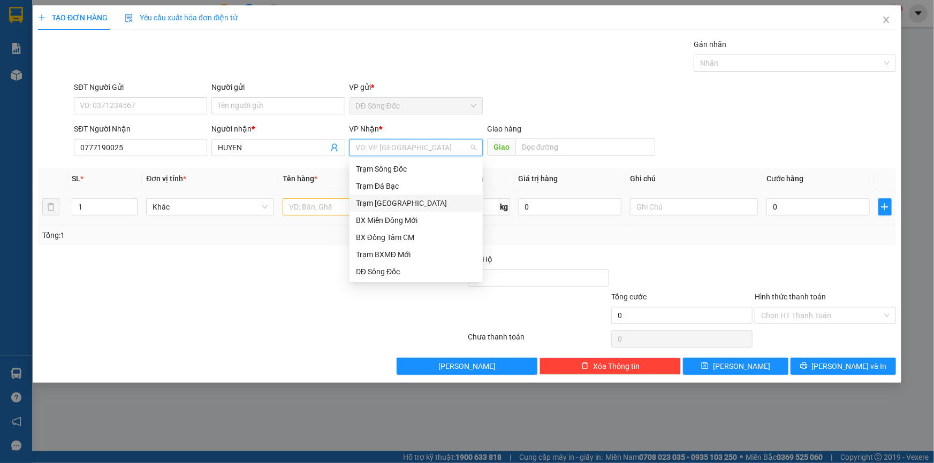
drag, startPoint x: 399, startPoint y: 205, endPoint x: 301, endPoint y: 203, distance: 97.9
click at [398, 204] on div "Trạm [GEOGRAPHIC_DATA]" at bounding box center [416, 203] width 120 height 12
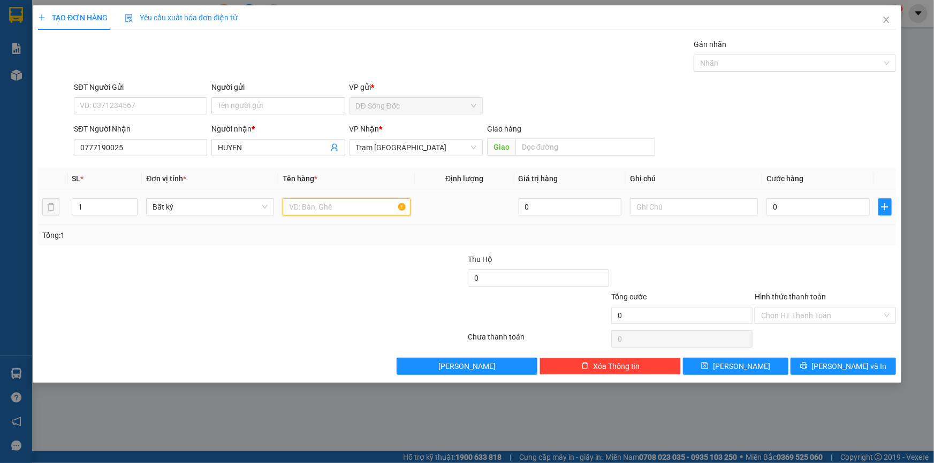
click at [301, 203] on input "text" at bounding box center [347, 207] width 128 height 17
type input "1TH"
click at [810, 209] on input "0" at bounding box center [817, 207] width 103 height 17
type input "5"
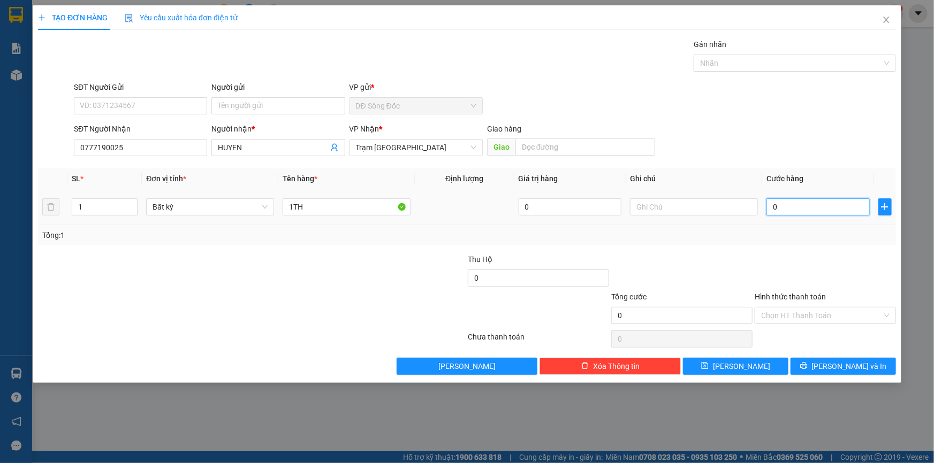
type input "5"
type input "50"
click at [753, 367] on button "[PERSON_NAME]" at bounding box center [735, 366] width 105 height 17
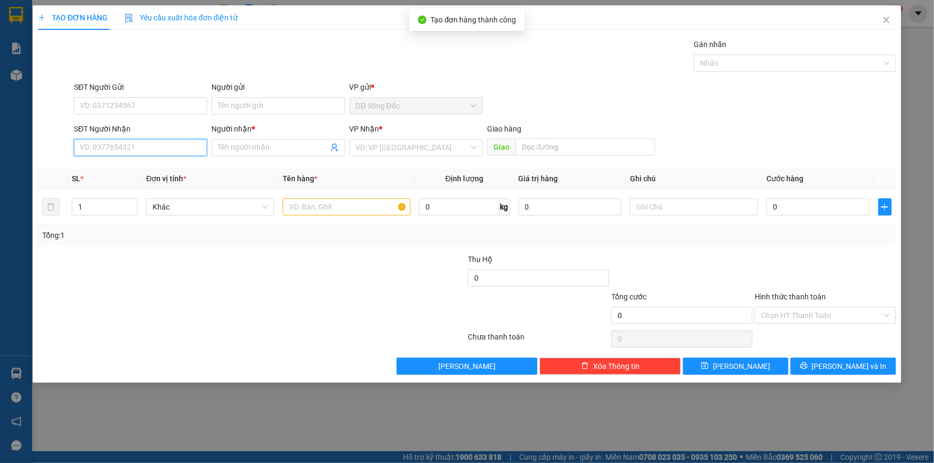
click at [153, 147] on input "SĐT Người Nhận" at bounding box center [140, 147] width 133 height 17
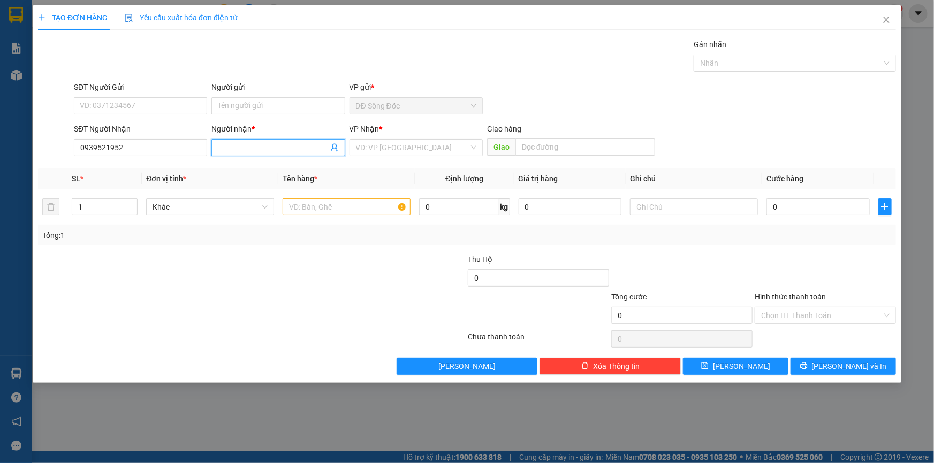
click at [272, 151] on input "Người nhận *" at bounding box center [273, 148] width 110 height 12
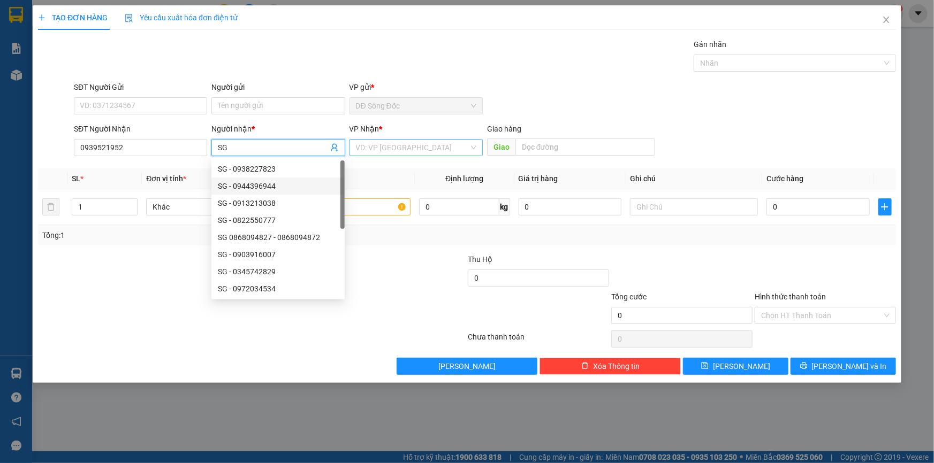
click at [402, 150] on input "search" at bounding box center [412, 148] width 113 height 16
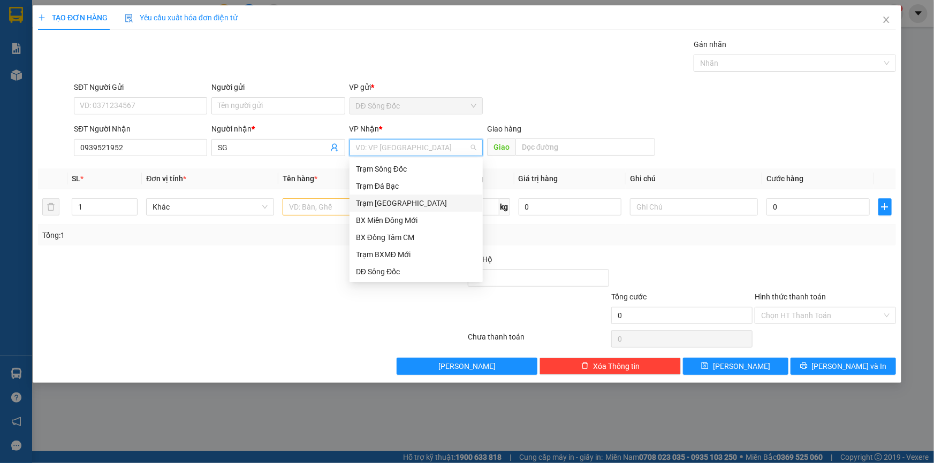
drag, startPoint x: 397, startPoint y: 203, endPoint x: 386, endPoint y: 203, distance: 10.7
click at [396, 203] on div "Trạm [GEOGRAPHIC_DATA]" at bounding box center [416, 203] width 120 height 12
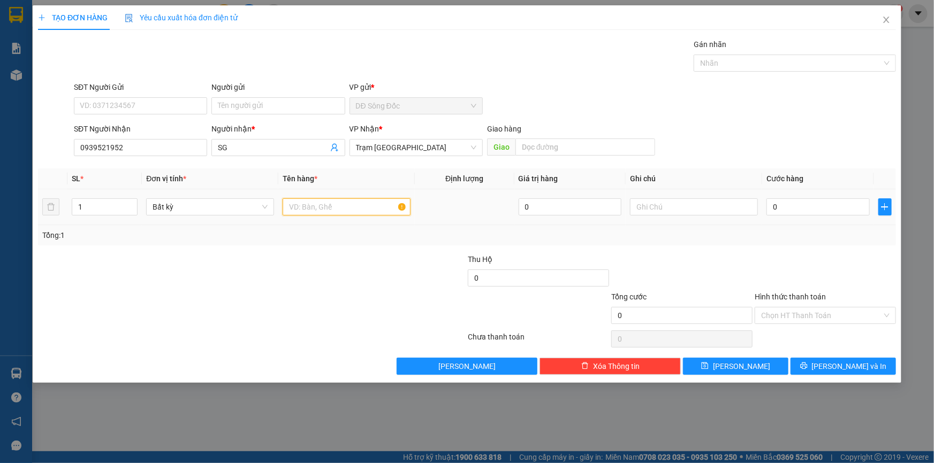
click at [354, 210] on input "text" at bounding box center [347, 207] width 128 height 17
click at [805, 208] on input "0" at bounding box center [817, 207] width 103 height 17
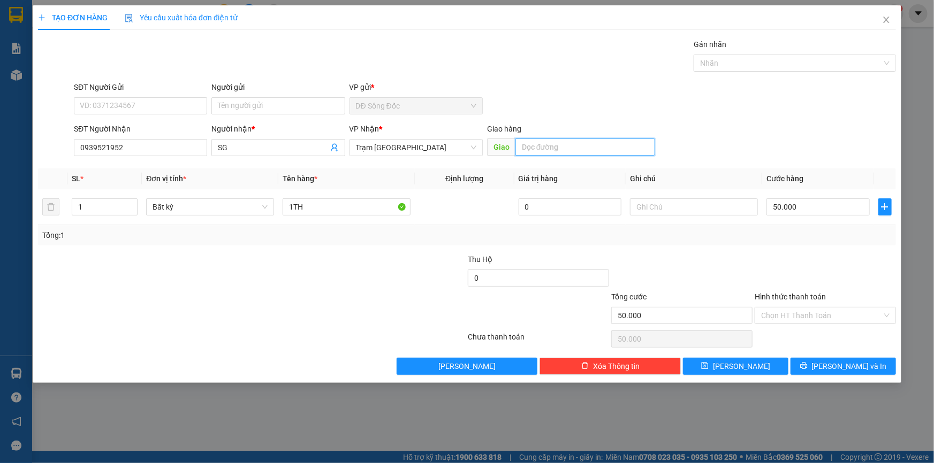
click at [556, 146] on input "text" at bounding box center [585, 147] width 140 height 17
click at [765, 368] on button "[PERSON_NAME]" at bounding box center [735, 366] width 105 height 17
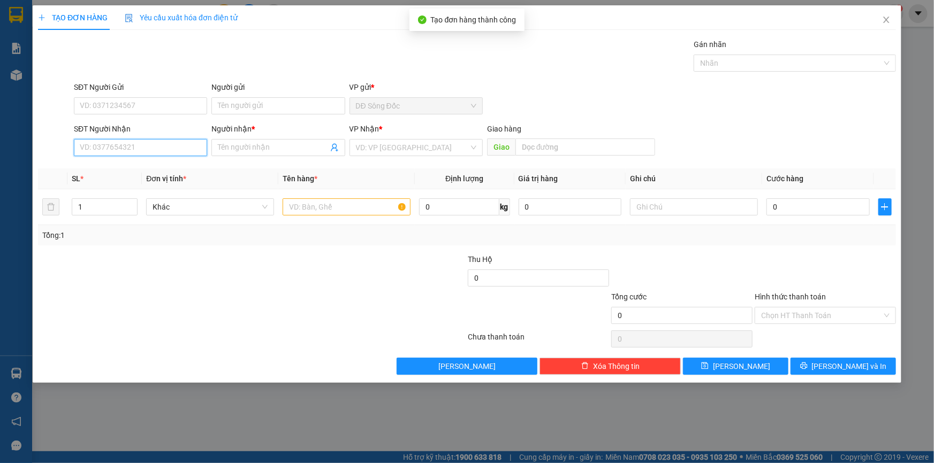
click at [113, 143] on input "SĐT Người Nhận" at bounding box center [140, 147] width 133 height 17
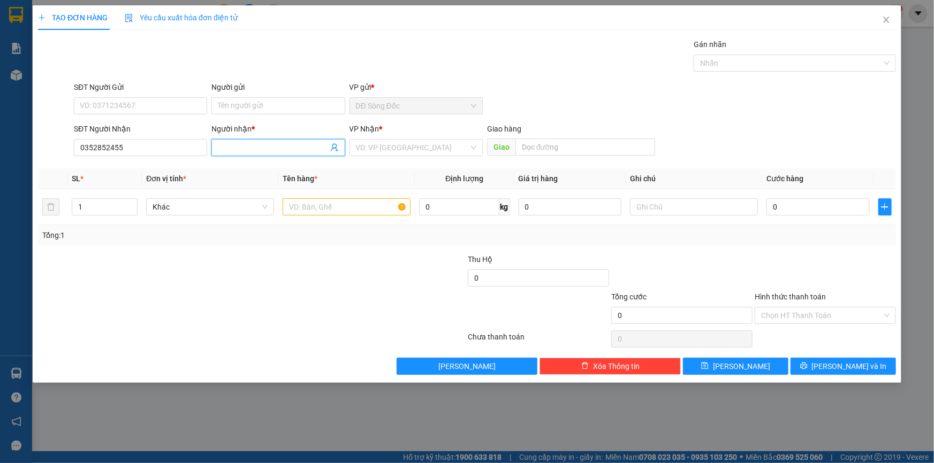
click at [272, 148] on input "Người nhận *" at bounding box center [273, 148] width 110 height 12
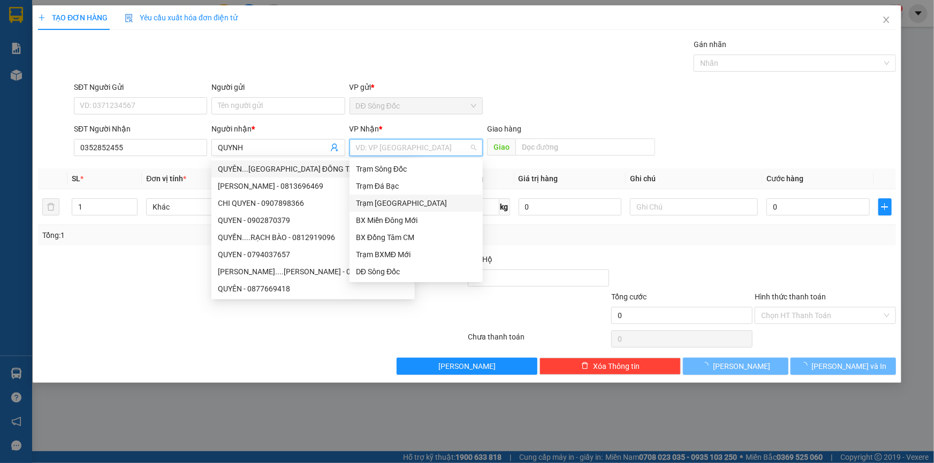
click at [432, 151] on input "search" at bounding box center [412, 148] width 113 height 16
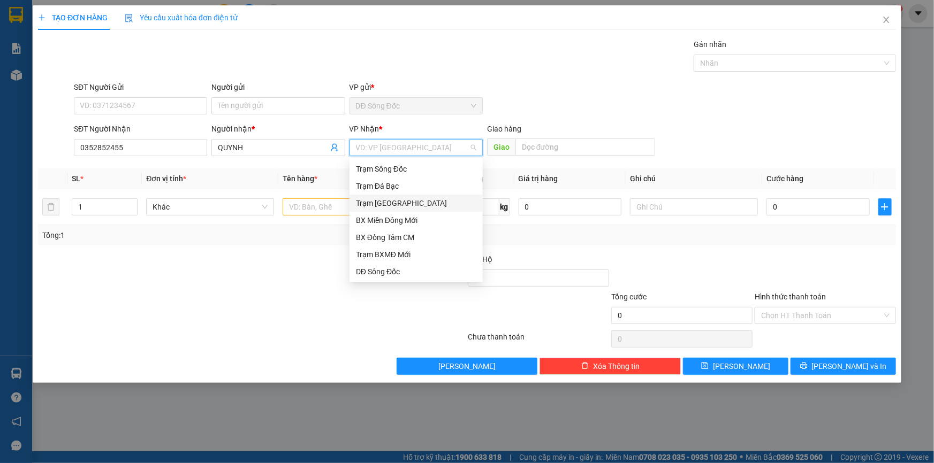
click at [406, 200] on div "Trạm [GEOGRAPHIC_DATA]" at bounding box center [416, 203] width 120 height 12
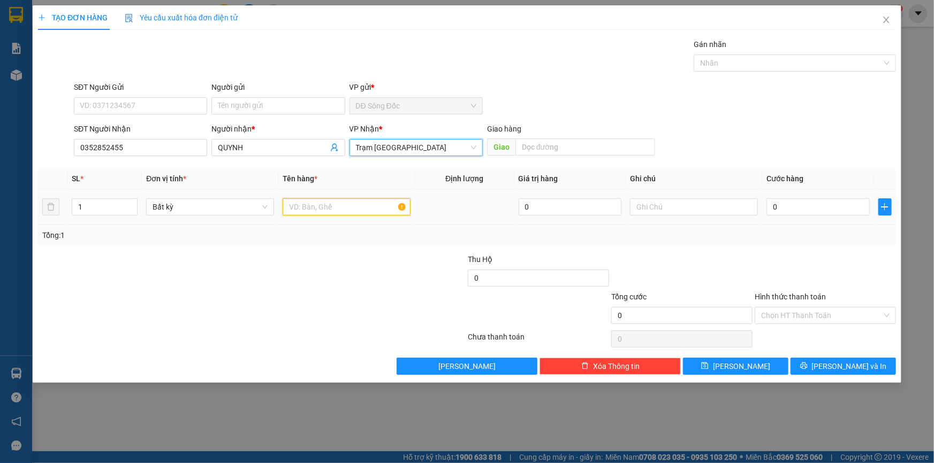
click at [331, 209] on input "text" at bounding box center [347, 207] width 128 height 17
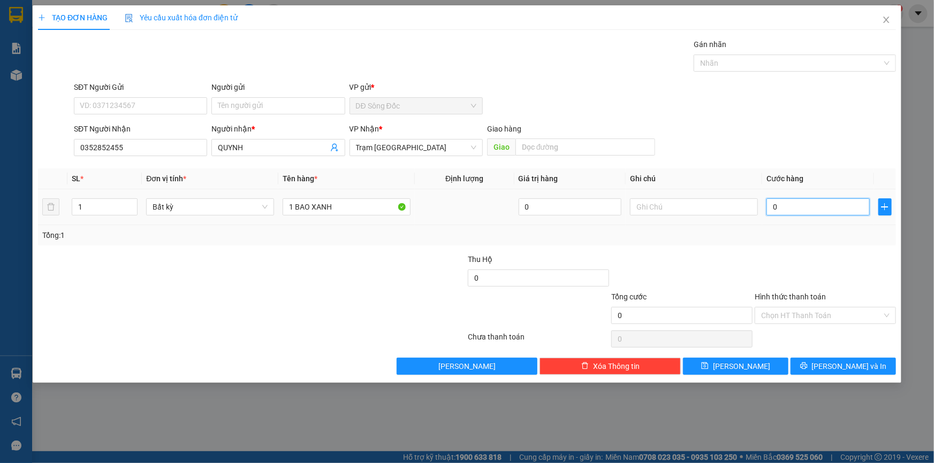
click at [841, 208] on input "0" at bounding box center [817, 207] width 103 height 17
click at [792, 310] on input "Hình thức thanh toán" at bounding box center [821, 316] width 121 height 16
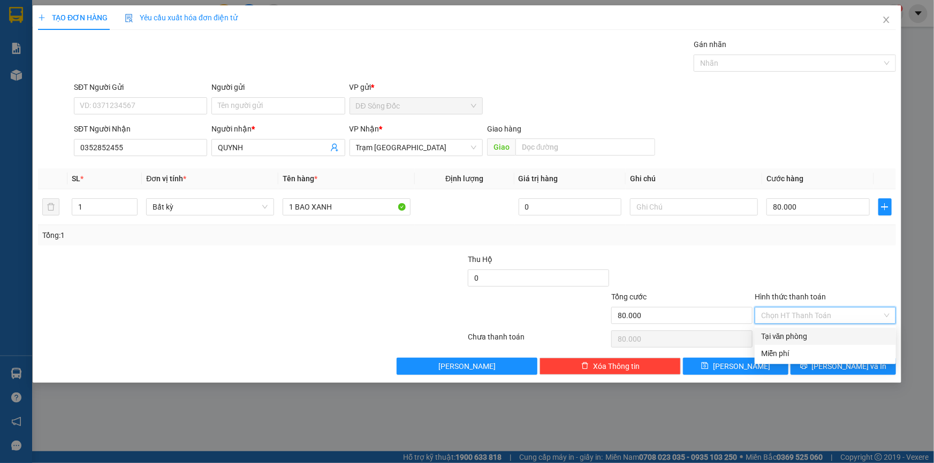
click at [792, 332] on div "Tại văn phòng" at bounding box center [825, 337] width 128 height 12
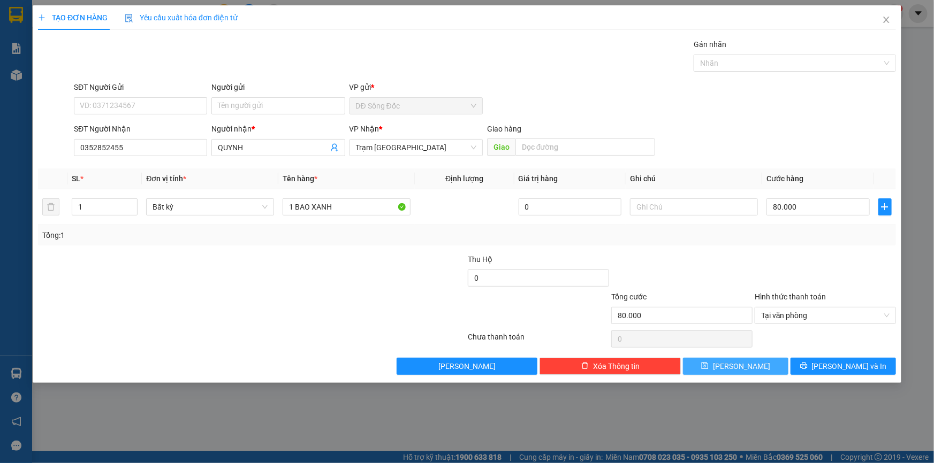
click at [765, 370] on button "[PERSON_NAME]" at bounding box center [735, 366] width 105 height 17
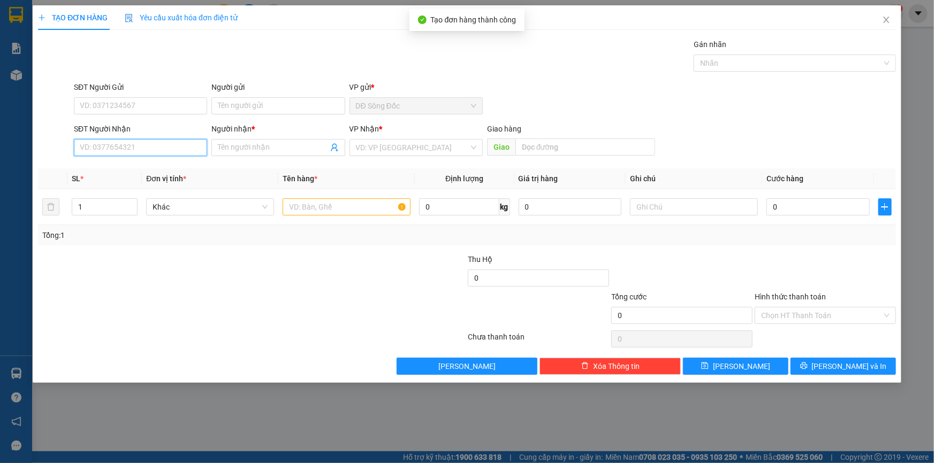
click at [119, 145] on input "SĐT Người Nhận" at bounding box center [140, 147] width 133 height 17
click at [108, 170] on div "0908125571 - A MINH" at bounding box center [140, 169] width 120 height 12
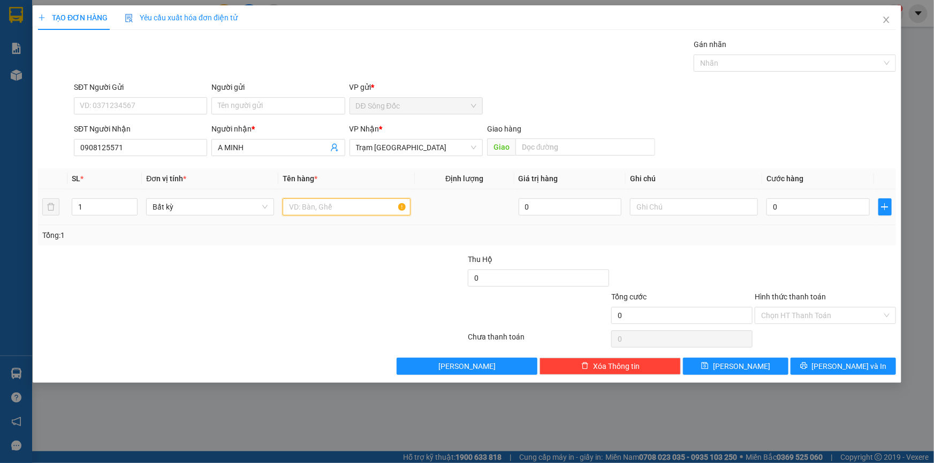
click at [341, 203] on input "text" at bounding box center [347, 207] width 128 height 17
click at [844, 205] on input "0" at bounding box center [817, 207] width 103 height 17
click at [767, 365] on button "[PERSON_NAME]" at bounding box center [735, 366] width 105 height 17
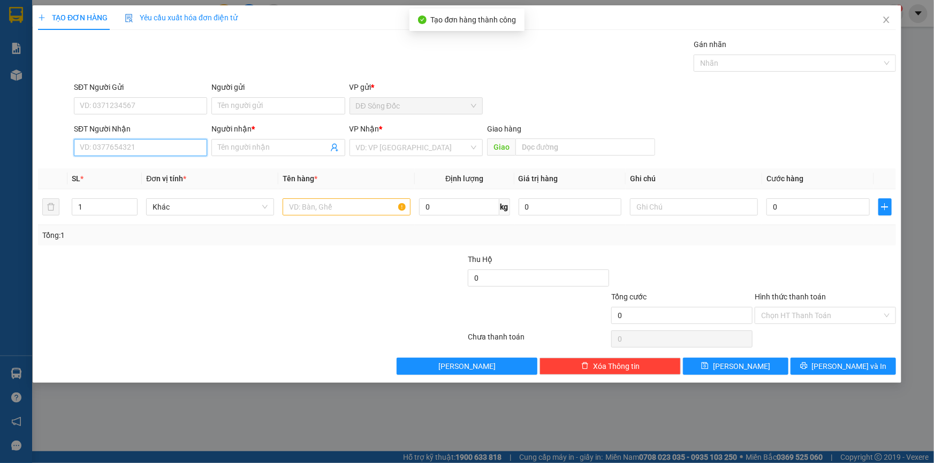
click at [159, 153] on input "SĐT Người Nhận" at bounding box center [140, 147] width 133 height 17
click at [886, 20] on icon "close" at bounding box center [886, 20] width 6 height 6
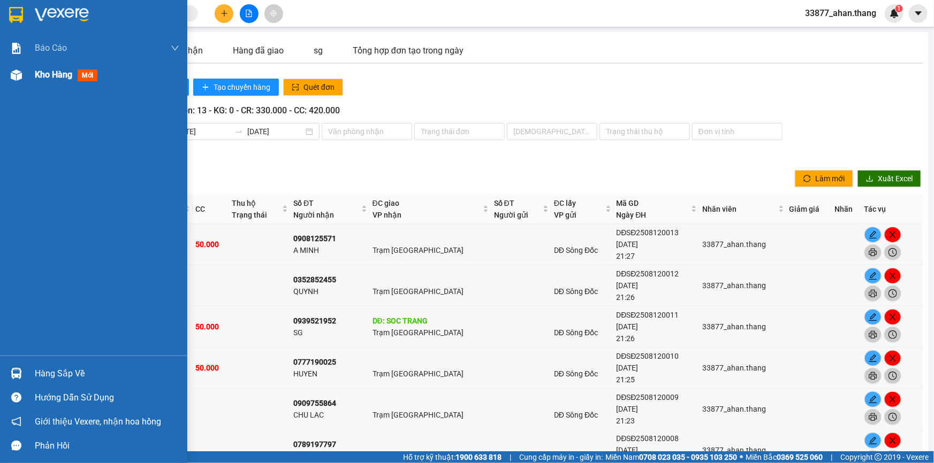
click at [40, 78] on span "Kho hàng" at bounding box center [53, 75] width 37 height 10
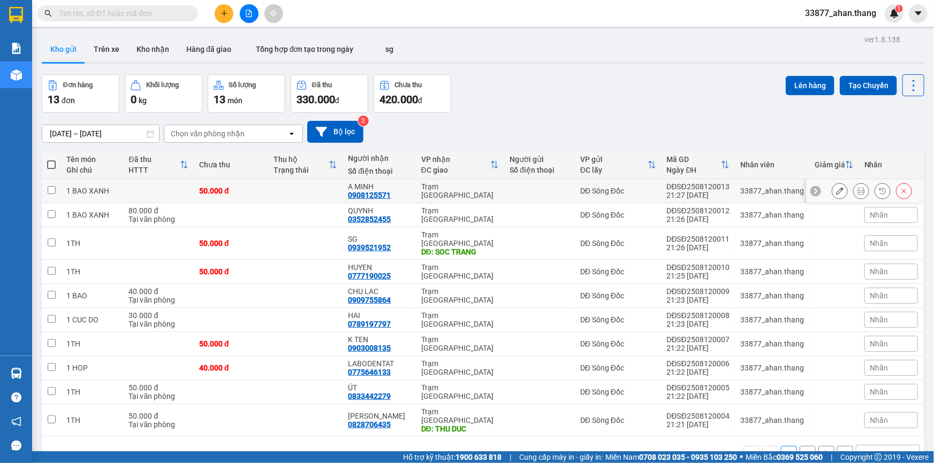
scroll to position [49, 0]
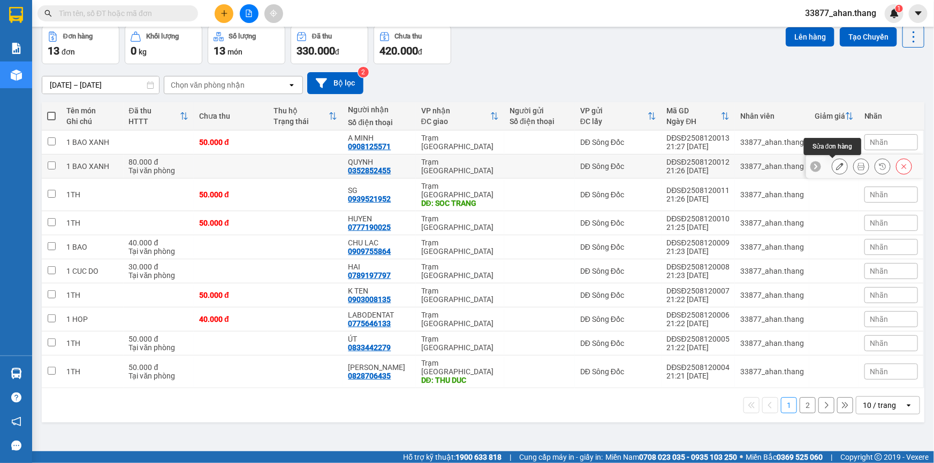
click at [836, 165] on icon at bounding box center [839, 166] width 7 height 7
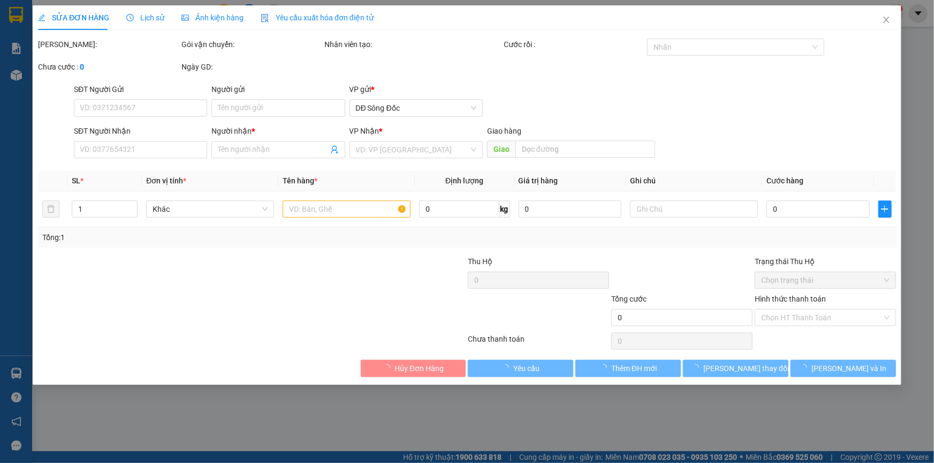
type input "0352852455"
type input "QUYNH"
type input "80.000"
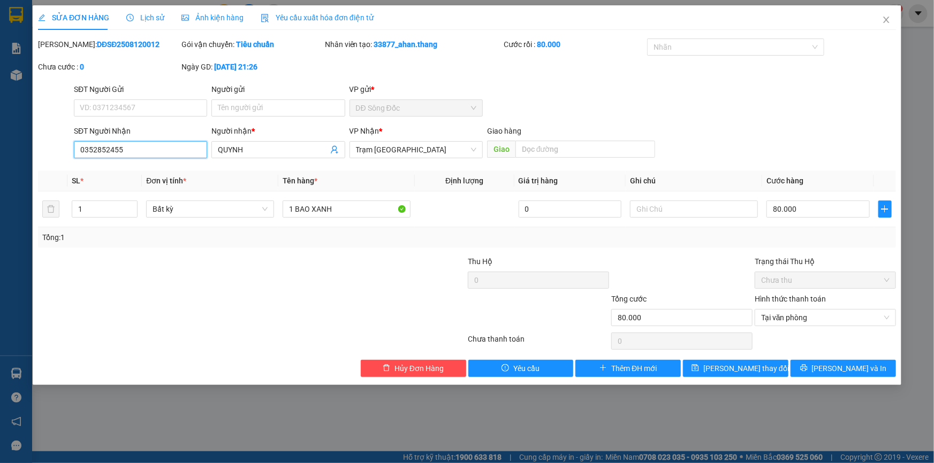
click at [139, 151] on input "0352852455" at bounding box center [140, 149] width 133 height 17
click at [104, 149] on input "0936684347" at bounding box center [140, 149] width 133 height 17
type input "0936864347"
click at [746, 368] on span "Lưu thay đổi" at bounding box center [746, 369] width 86 height 12
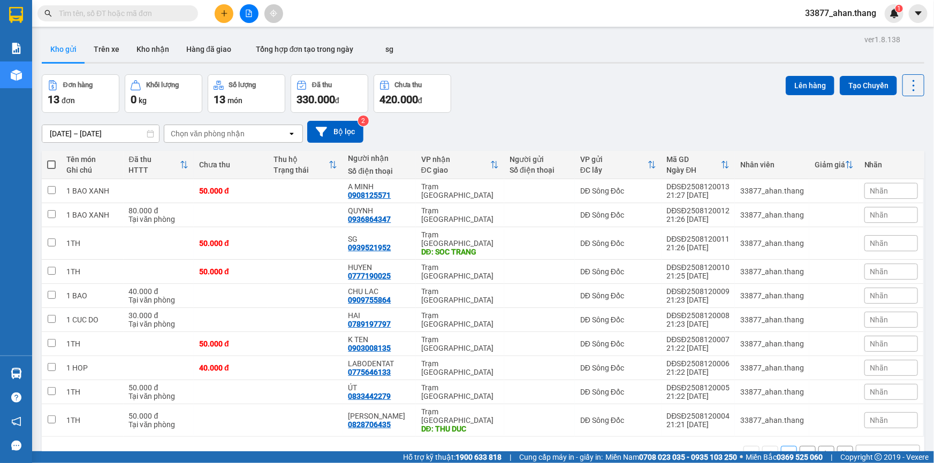
click at [867, 449] on div "10 / trang" at bounding box center [879, 454] width 33 height 11
click at [858, 412] on span "100 / trang" at bounding box center [876, 413] width 39 height 11
click at [53, 164] on span at bounding box center [51, 165] width 9 height 9
click at [51, 159] on input "checkbox" at bounding box center [51, 159] width 0 height 0
checkbox input "true"
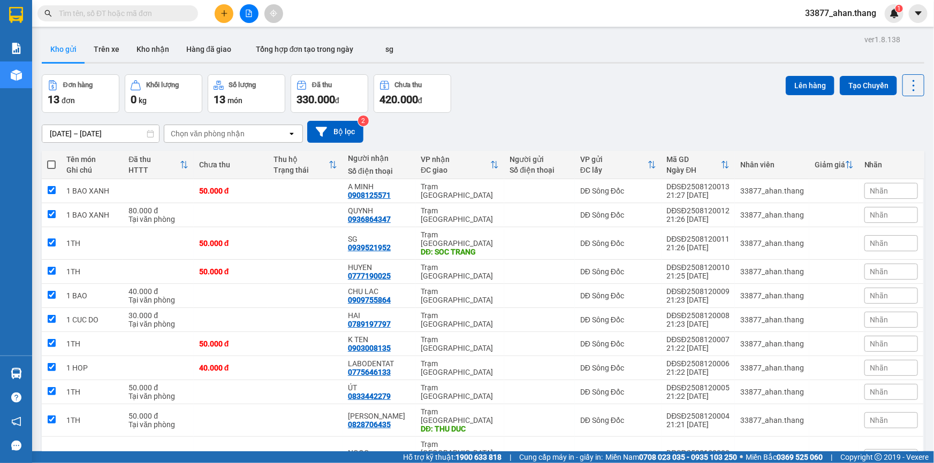
checkbox input "true"
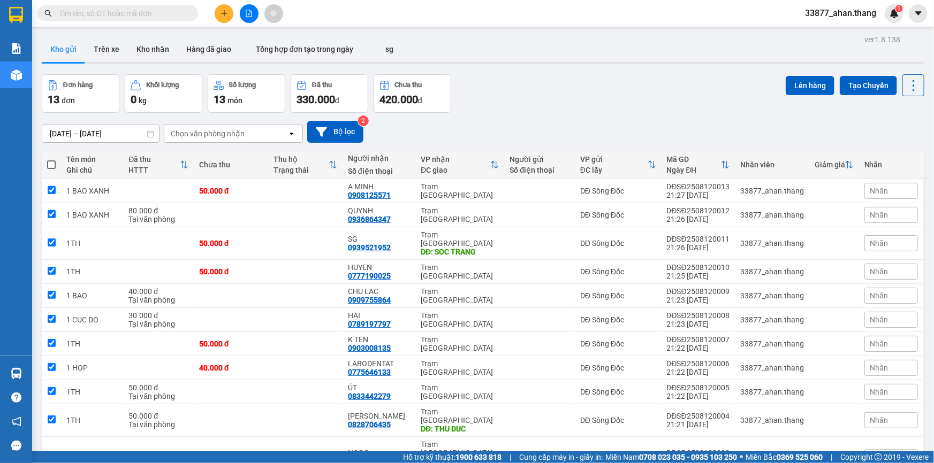
checkbox input "true"
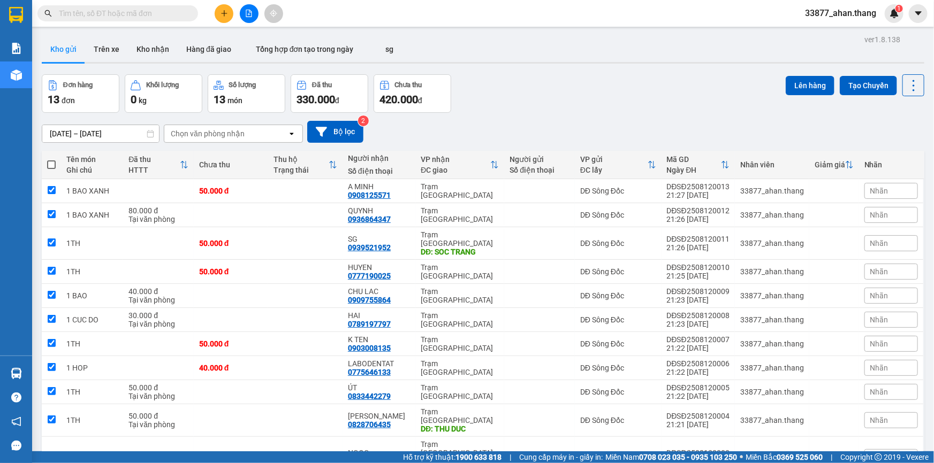
checkbox input "true"
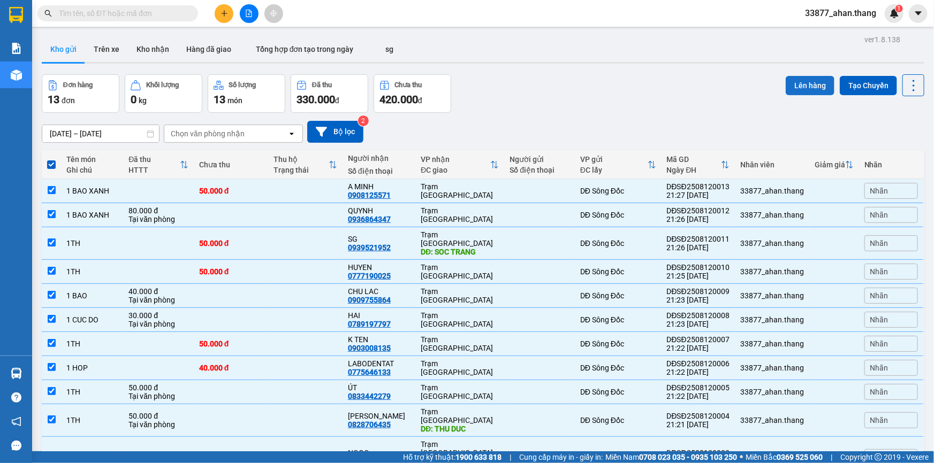
click at [801, 81] on button "Lên hàng" at bounding box center [810, 85] width 49 height 19
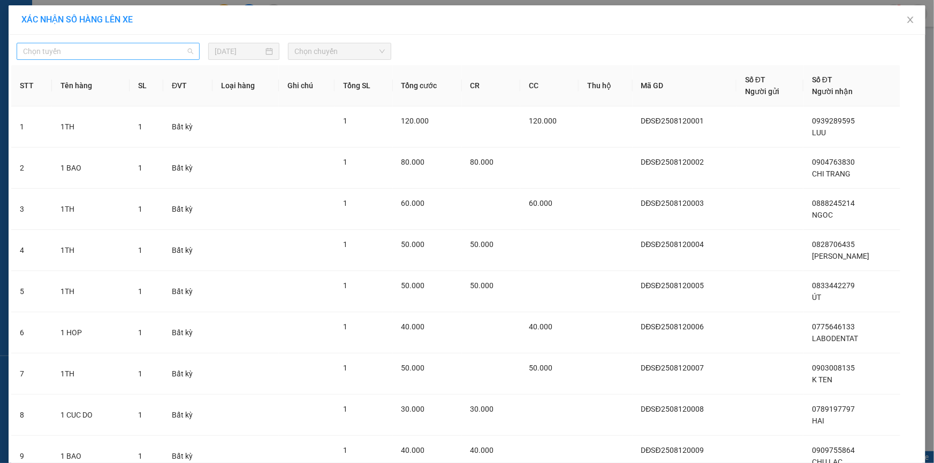
click at [75, 53] on span "Chọn tuyến" at bounding box center [108, 51] width 170 height 16
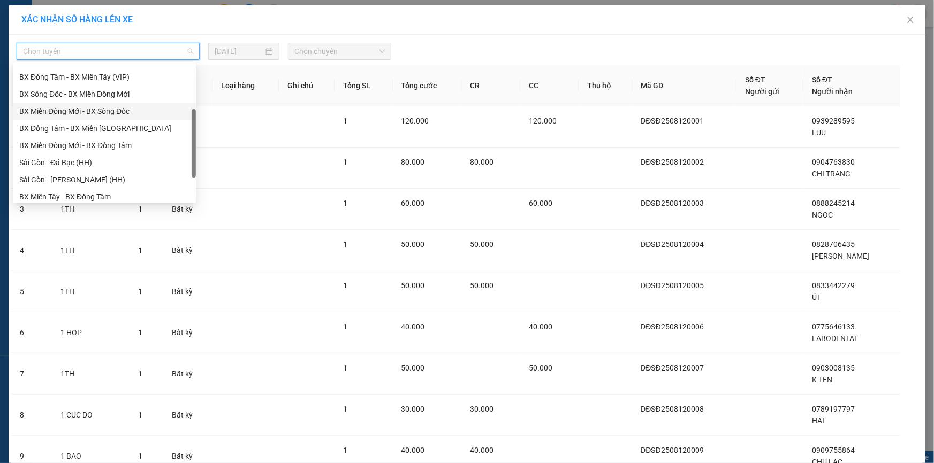
scroll to position [98, 0]
click at [51, 178] on div "BX Đồng Tâm - BX Miền Tây" at bounding box center [104, 180] width 170 height 12
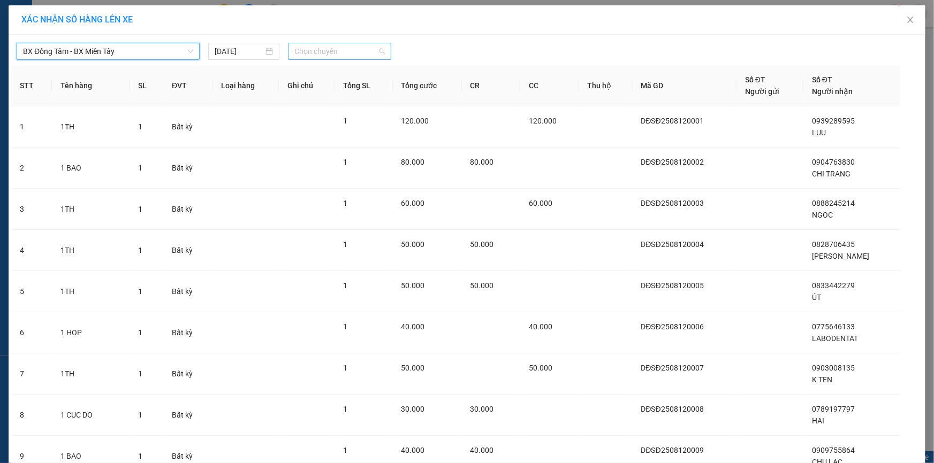
click at [308, 52] on span "Chọn chuyến" at bounding box center [339, 51] width 90 height 16
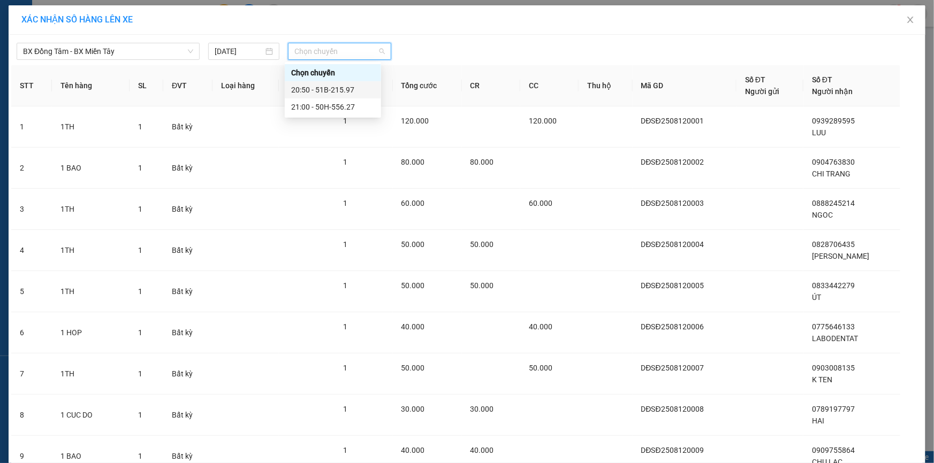
click at [319, 92] on div "20:50 - 51B-215.97" at bounding box center [332, 90] width 83 height 12
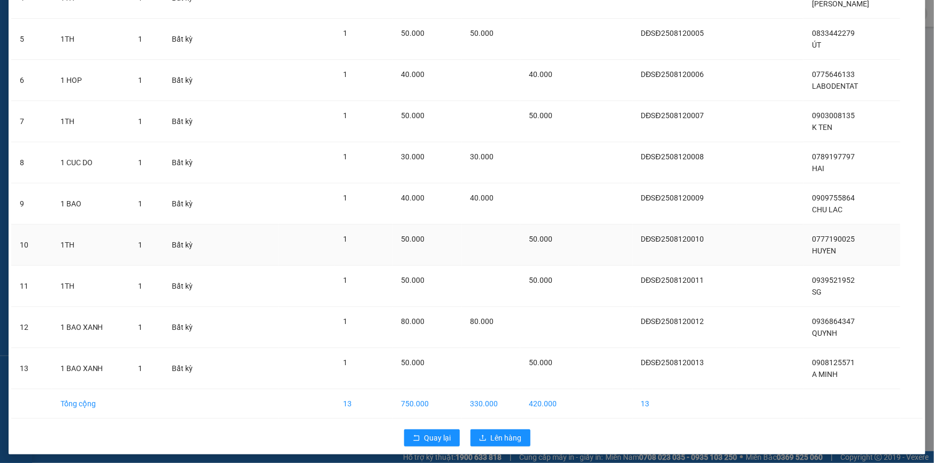
scroll to position [262, 0]
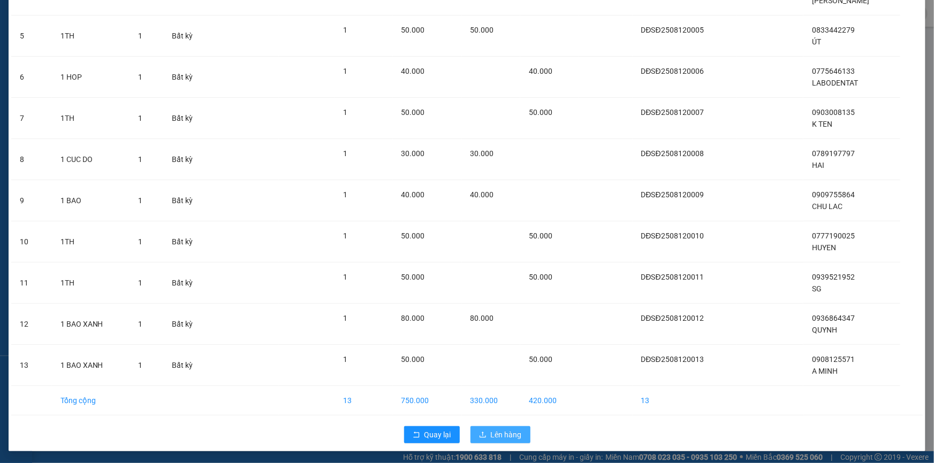
click at [510, 436] on span "Lên hàng" at bounding box center [506, 435] width 31 height 12
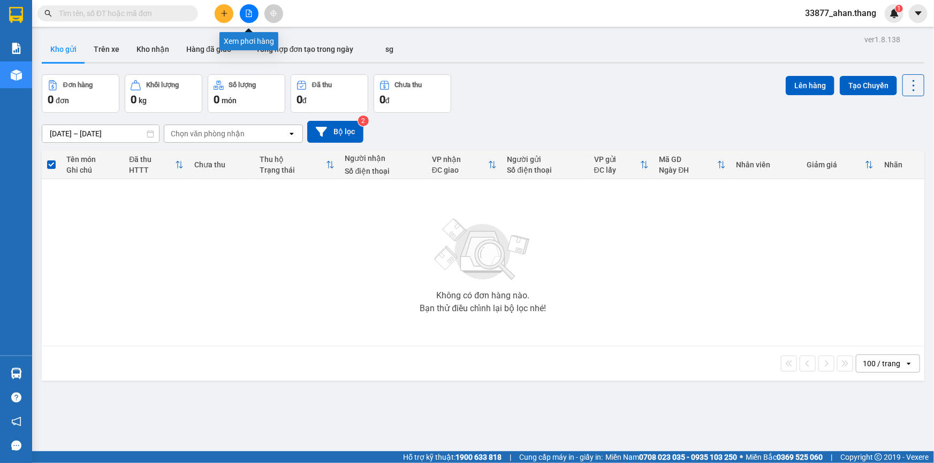
click at [247, 13] on icon "file-add" at bounding box center [248, 13] width 7 height 7
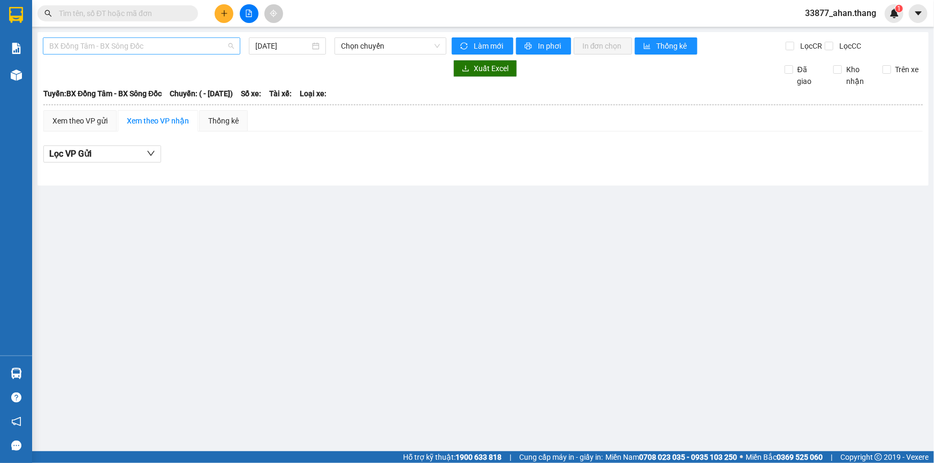
click at [82, 45] on span "BX Đồng Tâm - BX Sông Đốc" at bounding box center [141, 46] width 185 height 16
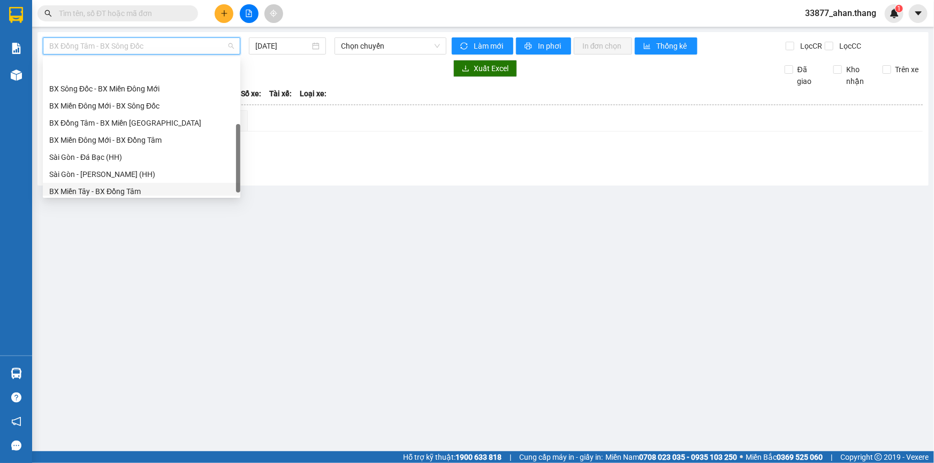
scroll to position [102, 0]
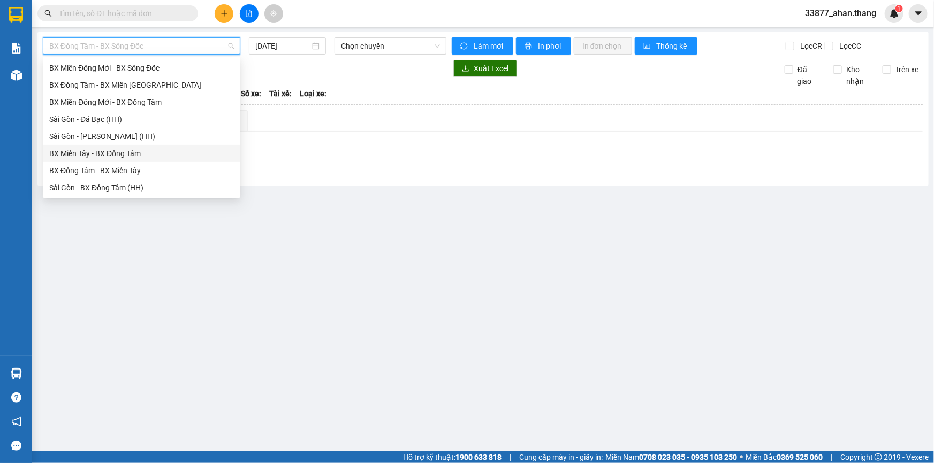
click at [80, 151] on div "BX Miền Tây - BX Đồng Tâm" at bounding box center [141, 154] width 185 height 12
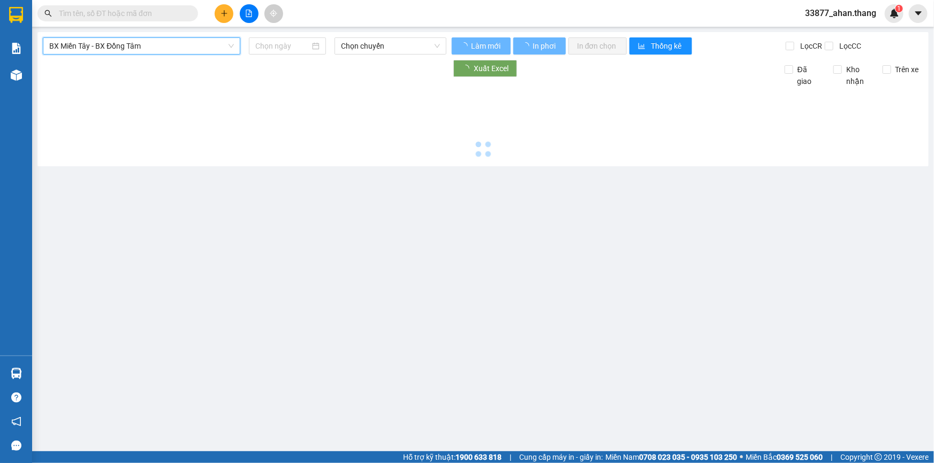
type input "[DATE]"
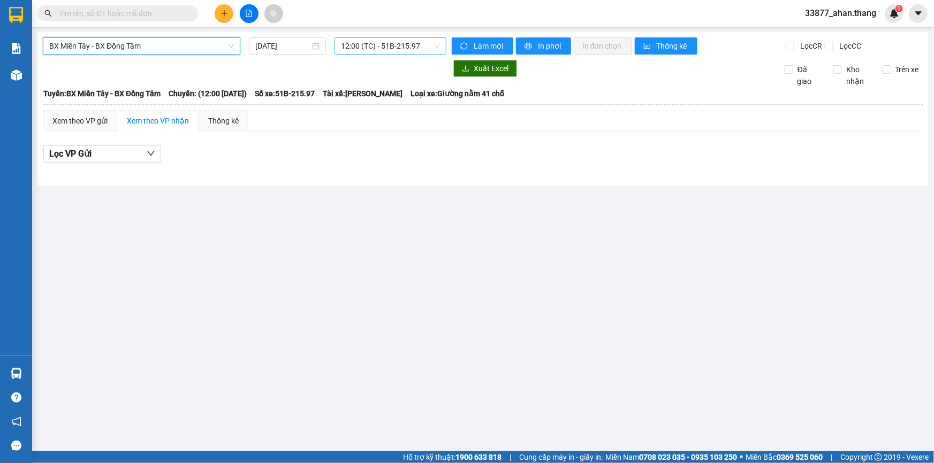
click at [373, 47] on span "12:00 (TC) - 51B-215.97" at bounding box center [390, 46] width 99 height 16
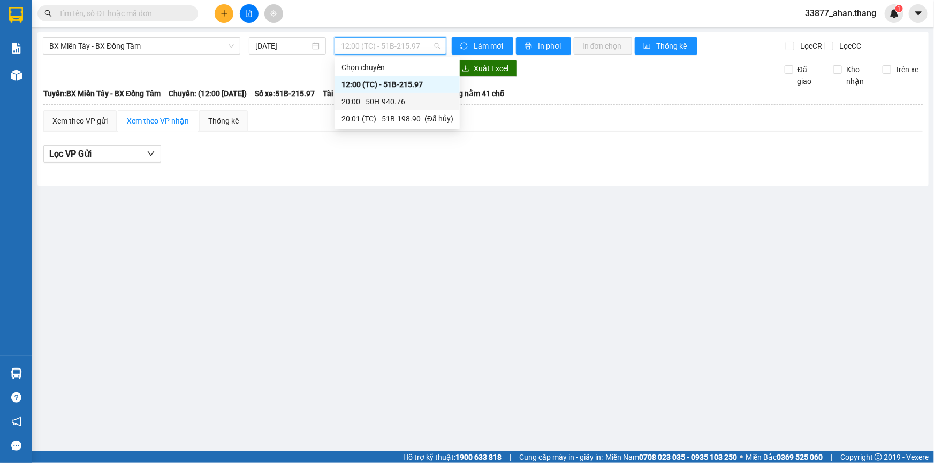
click at [372, 103] on div "20:00 - 50H-940.76" at bounding box center [397, 102] width 112 height 12
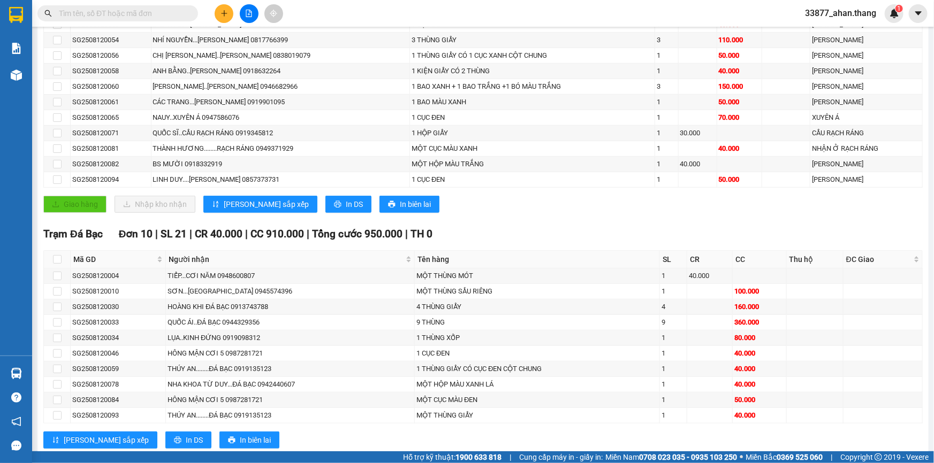
scroll to position [129, 0]
